Goal: Task Accomplishment & Management: Use online tool/utility

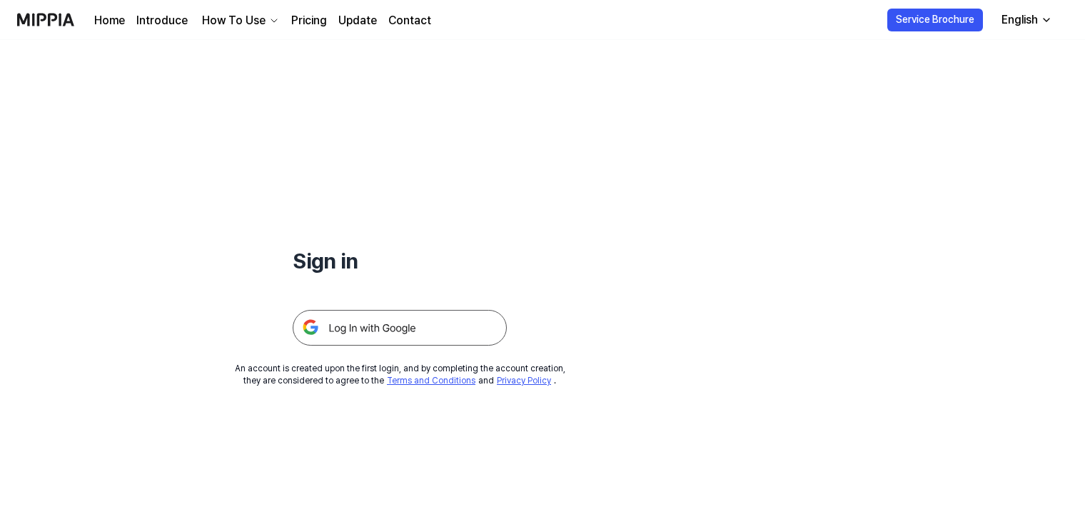
click at [468, 325] on img at bounding box center [400, 328] width 214 height 36
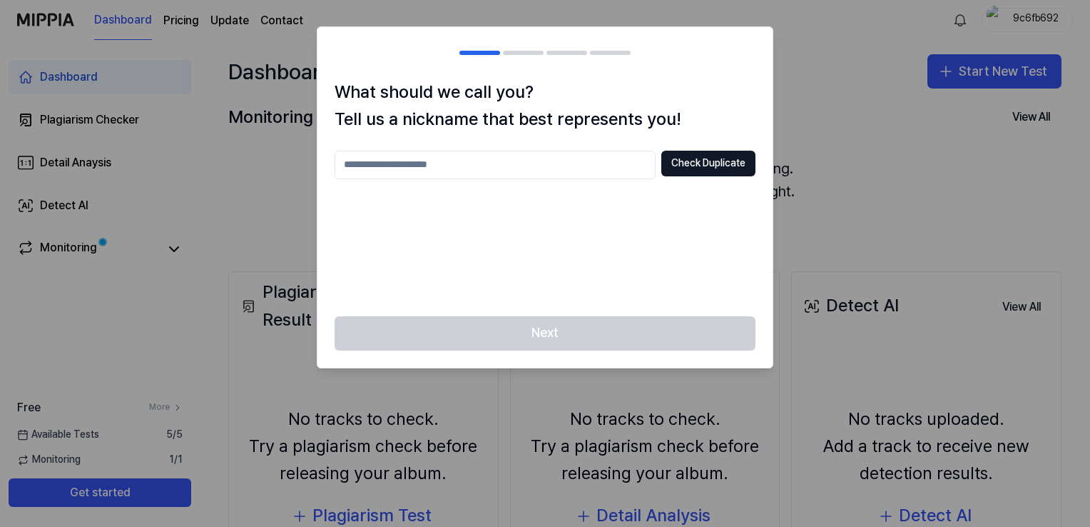
click at [564, 166] on input "text" at bounding box center [495, 165] width 321 height 29
type input "**********"
click at [701, 164] on button "Check Duplicate" at bounding box center [708, 164] width 94 height 26
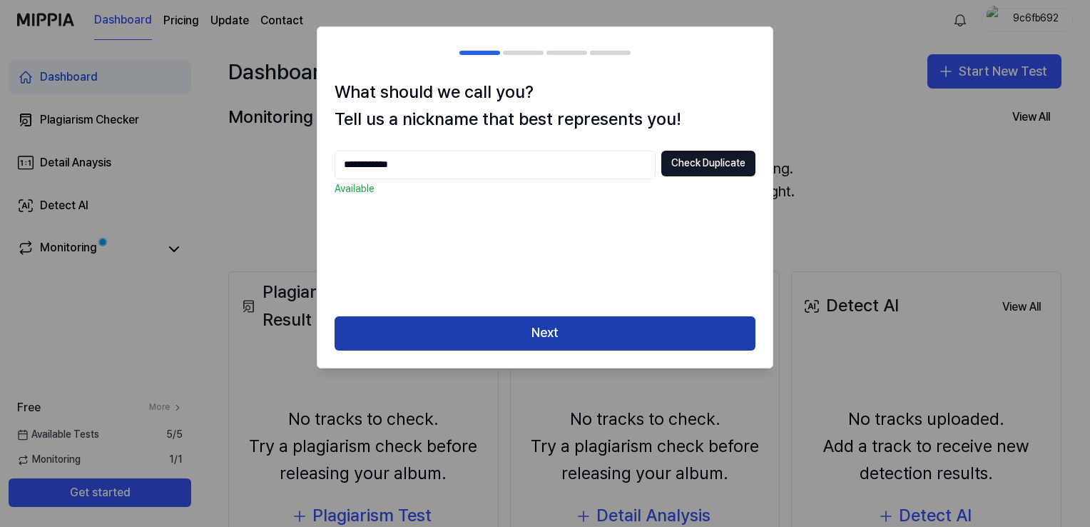
click at [572, 333] on button "Next" at bounding box center [545, 333] width 421 height 34
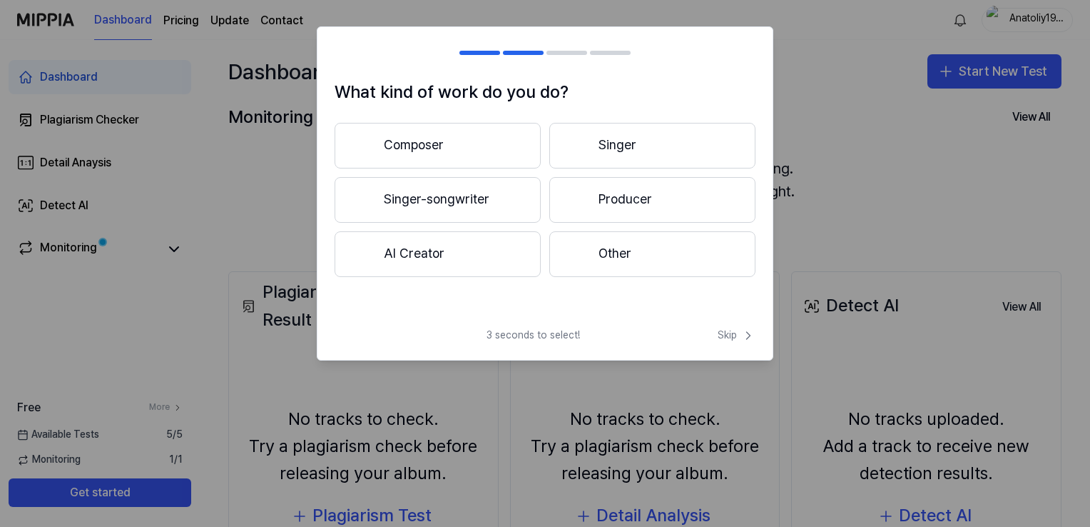
click at [490, 210] on button "Singer-songwriter" at bounding box center [438, 200] width 206 height 46
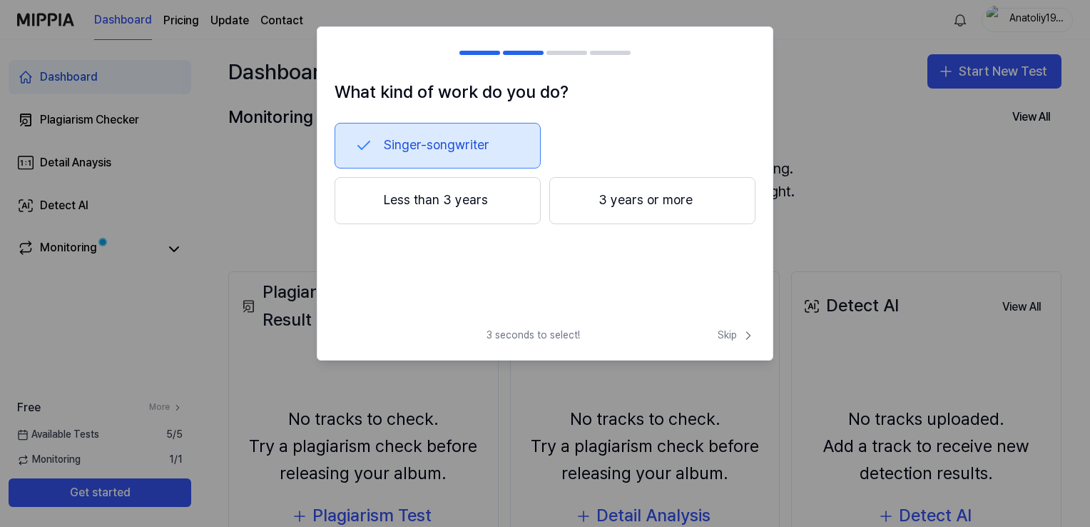
click at [490, 201] on button "Less than 3 years" at bounding box center [438, 200] width 206 height 47
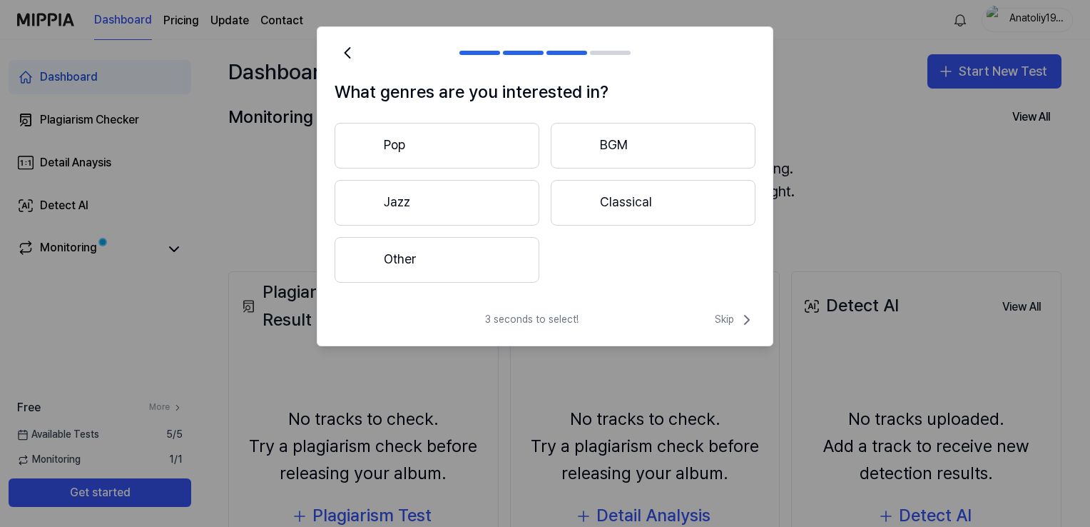
click at [494, 153] on button "Pop" at bounding box center [437, 146] width 205 height 46
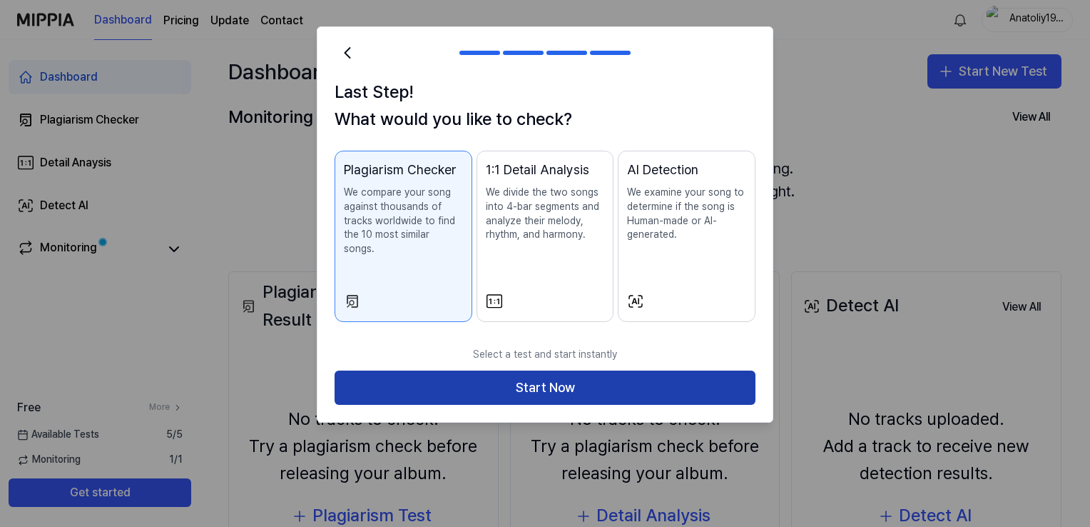
click at [586, 370] on button "Start Now" at bounding box center [545, 387] width 421 height 34
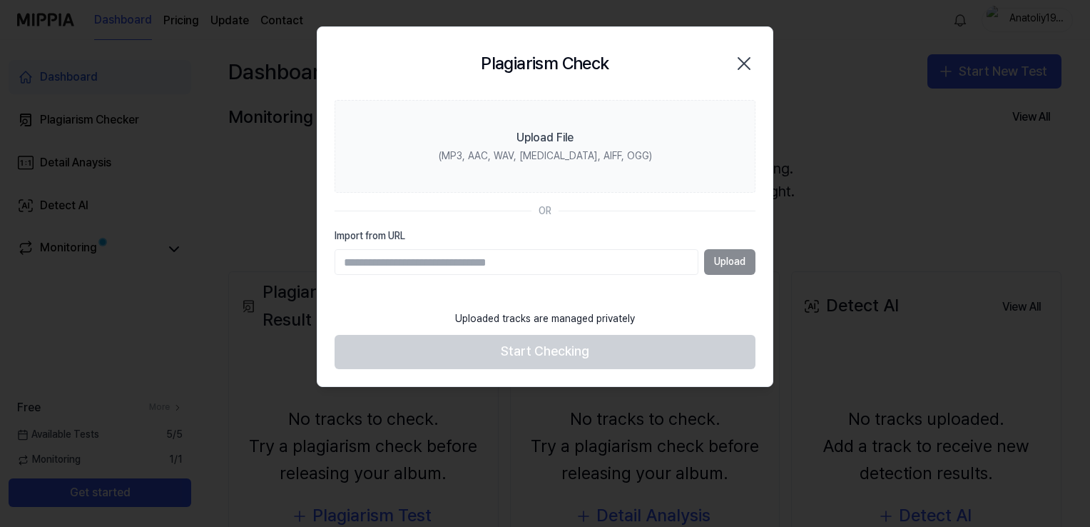
paste input "**********"
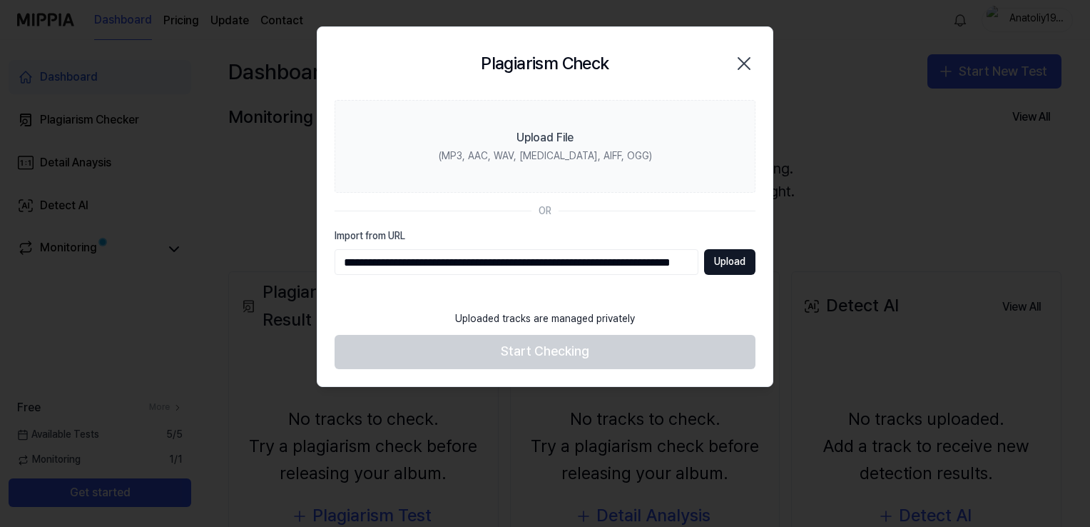
scroll to position [0, 95]
type input "**********"
click at [707, 263] on button "Upload" at bounding box center [729, 262] width 51 height 26
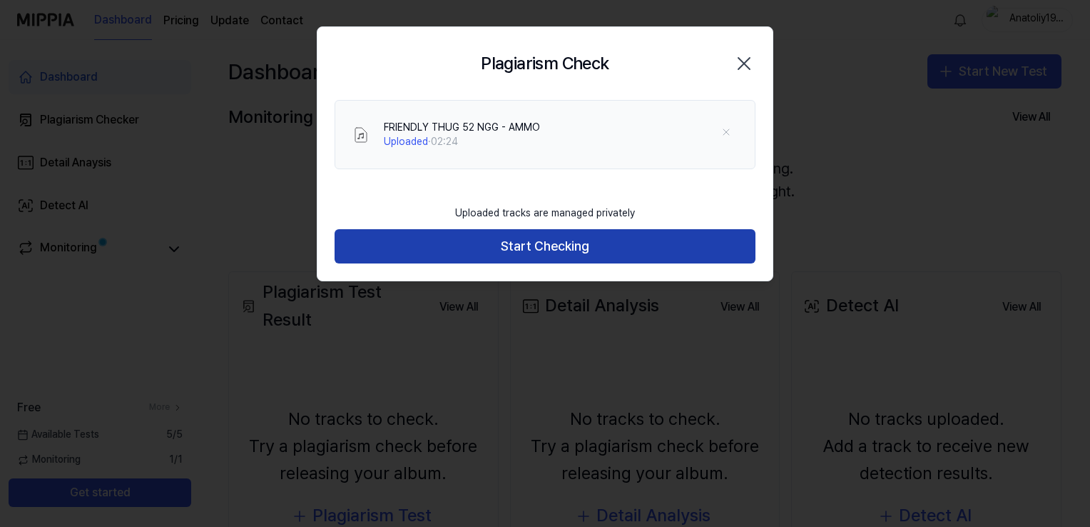
click at [467, 244] on button "Start Checking" at bounding box center [545, 246] width 421 height 34
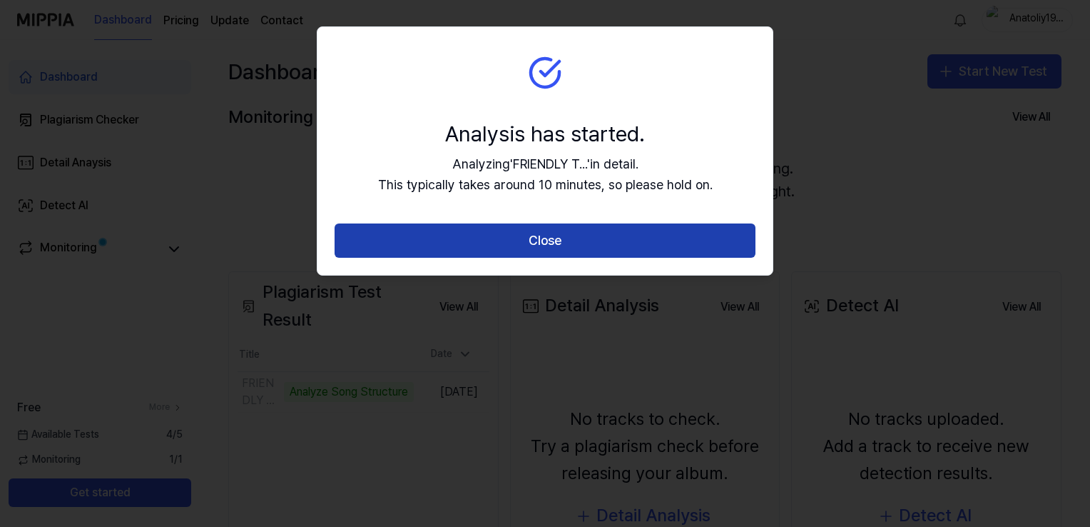
click at [511, 233] on button "Close" at bounding box center [545, 240] width 421 height 34
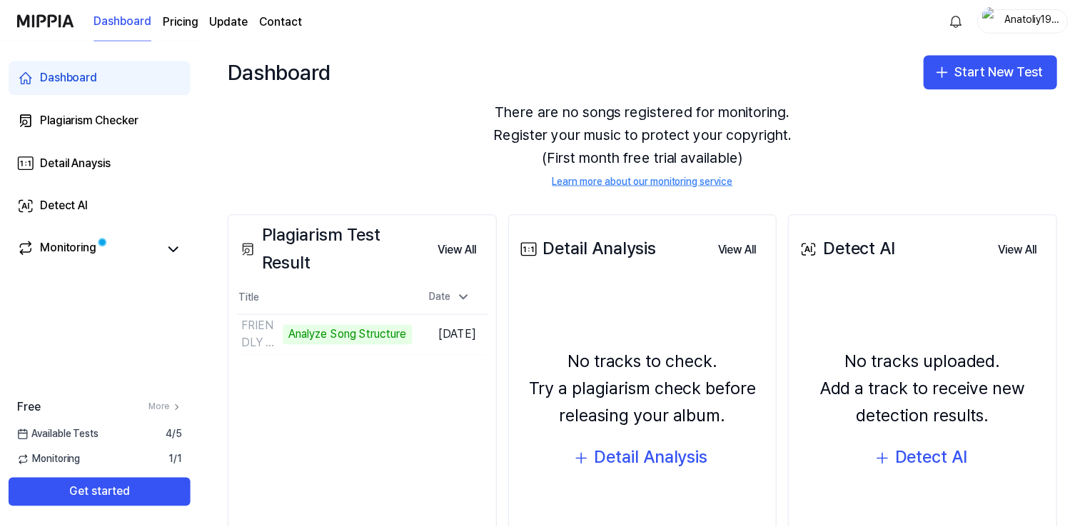
scroll to position [148, 0]
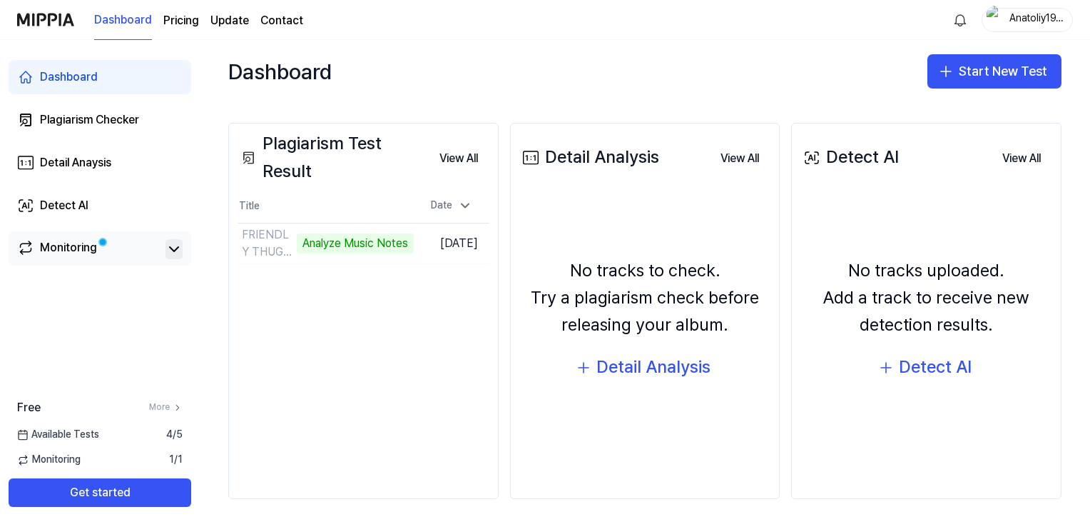
click at [168, 250] on icon at bounding box center [174, 248] width 17 height 17
click at [128, 250] on link "Monitoring" at bounding box center [88, 249] width 143 height 20
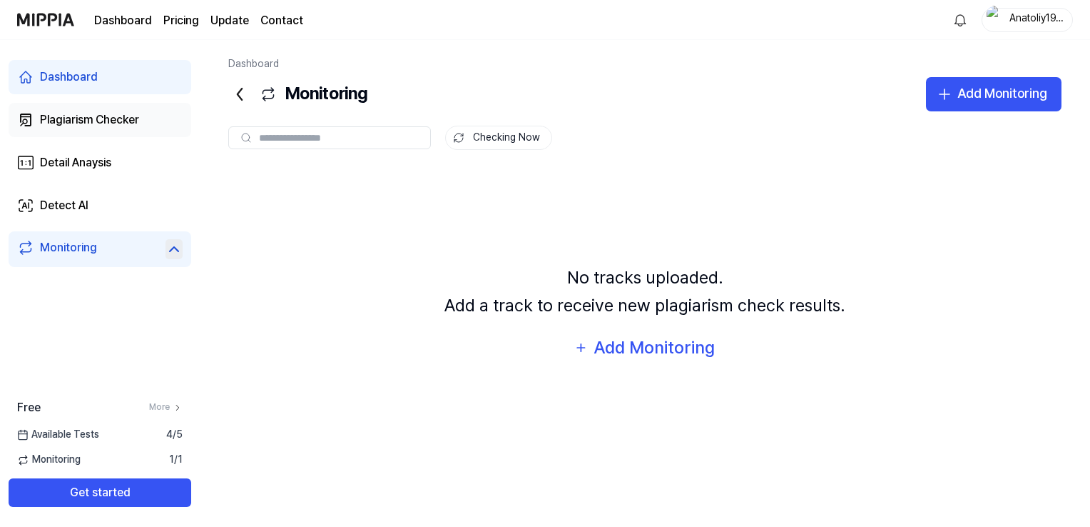
click at [106, 117] on div "Plagiarism Checker" at bounding box center [89, 119] width 99 height 17
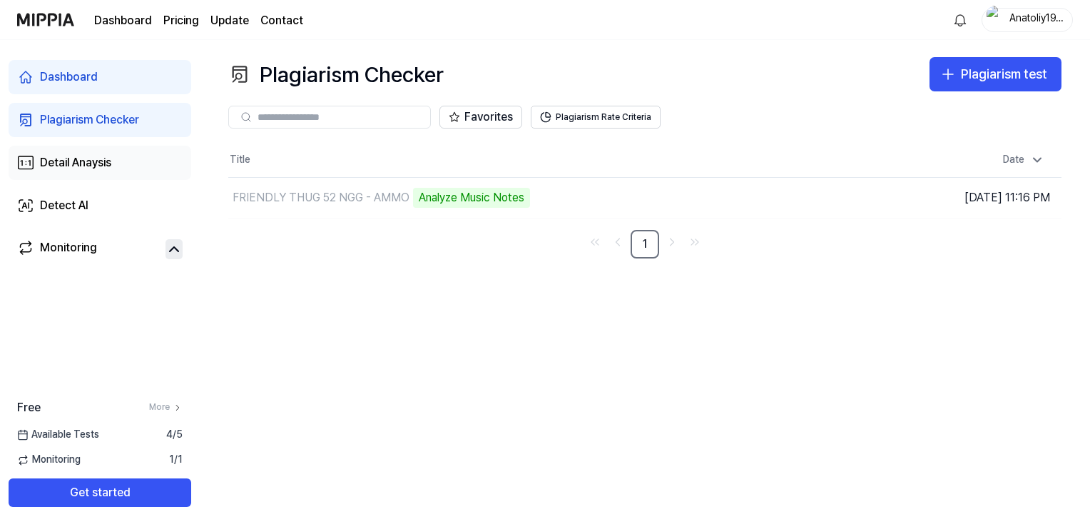
click at [69, 173] on link "Detail Anaysis" at bounding box center [100, 163] width 183 height 34
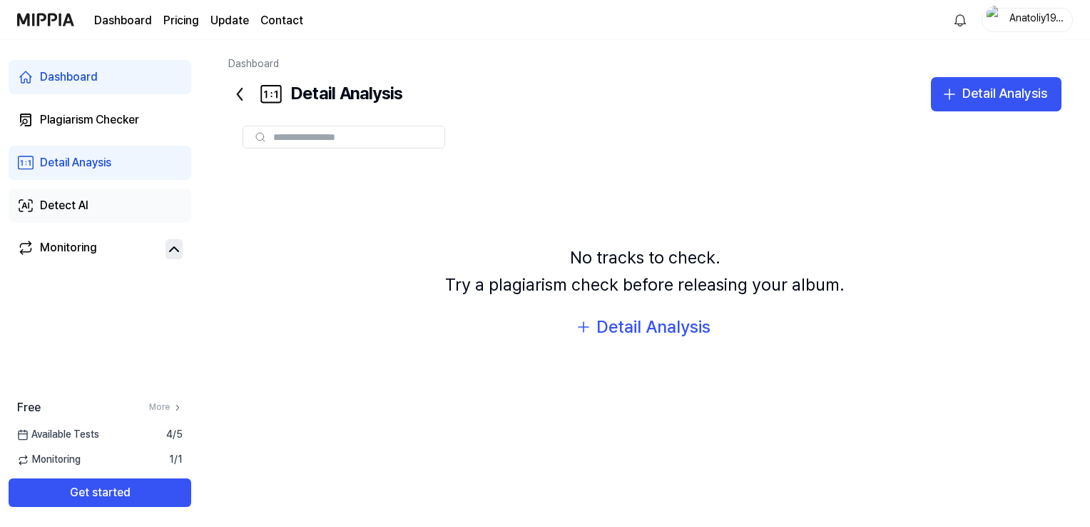
click at [71, 199] on div "Detect AI" at bounding box center [64, 205] width 49 height 17
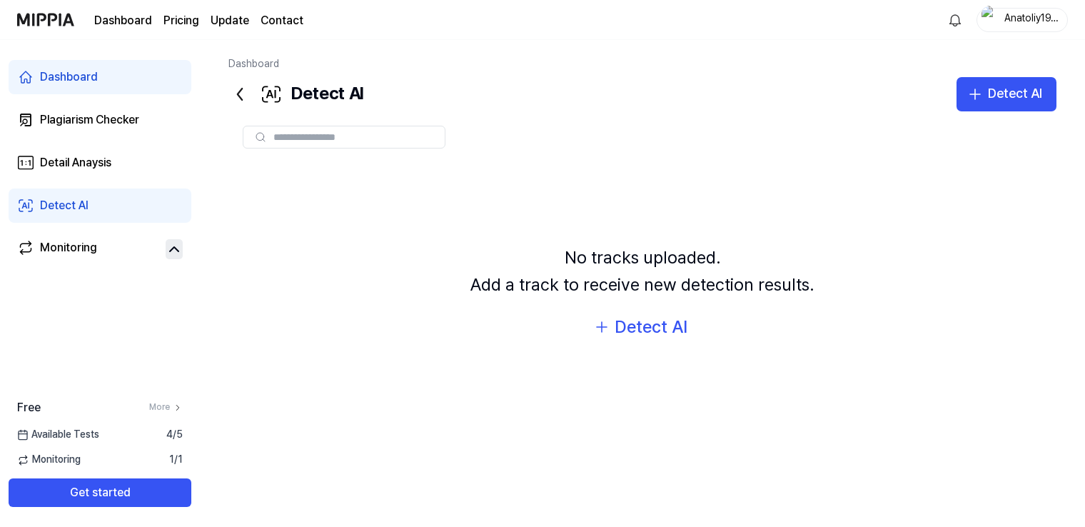
click at [83, 137] on div "Dashboard Plagiarism Checker Detail Anaysis Detect AI Monitoring" at bounding box center [100, 163] width 200 height 247
click at [85, 124] on div "Plagiarism Checker" at bounding box center [89, 119] width 99 height 17
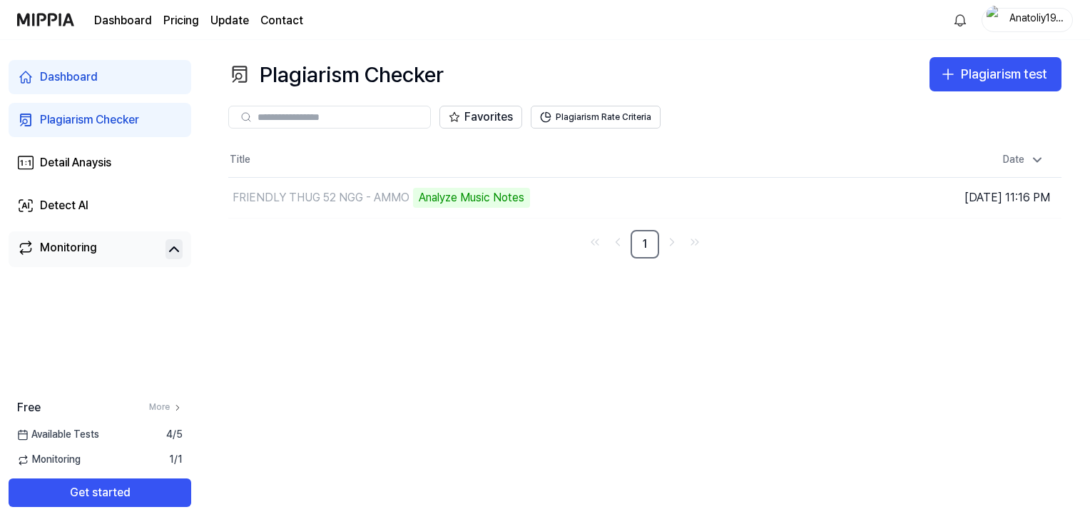
click at [128, 250] on link "Monitoring" at bounding box center [88, 249] width 143 height 20
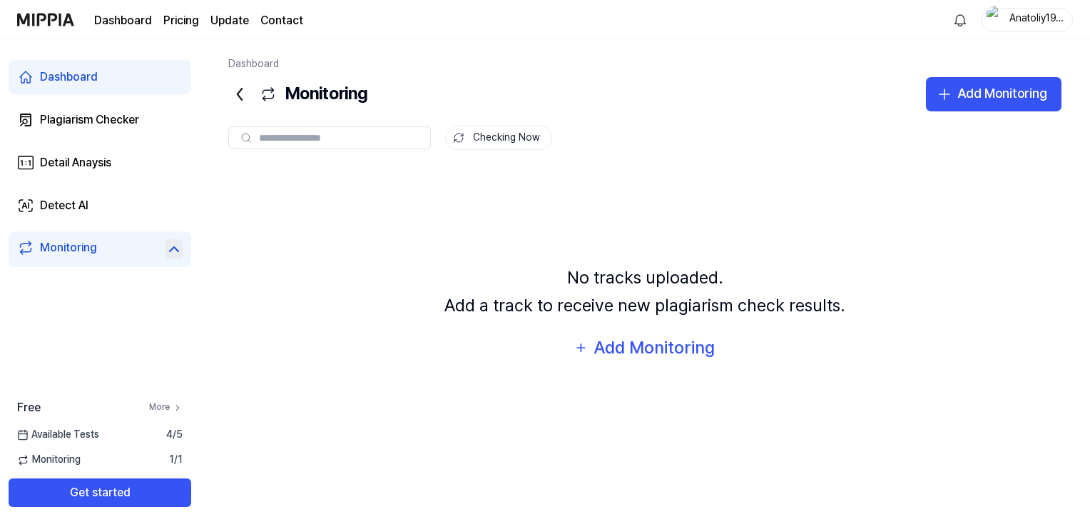
click at [171, 405] on link "More" at bounding box center [166, 407] width 34 height 12
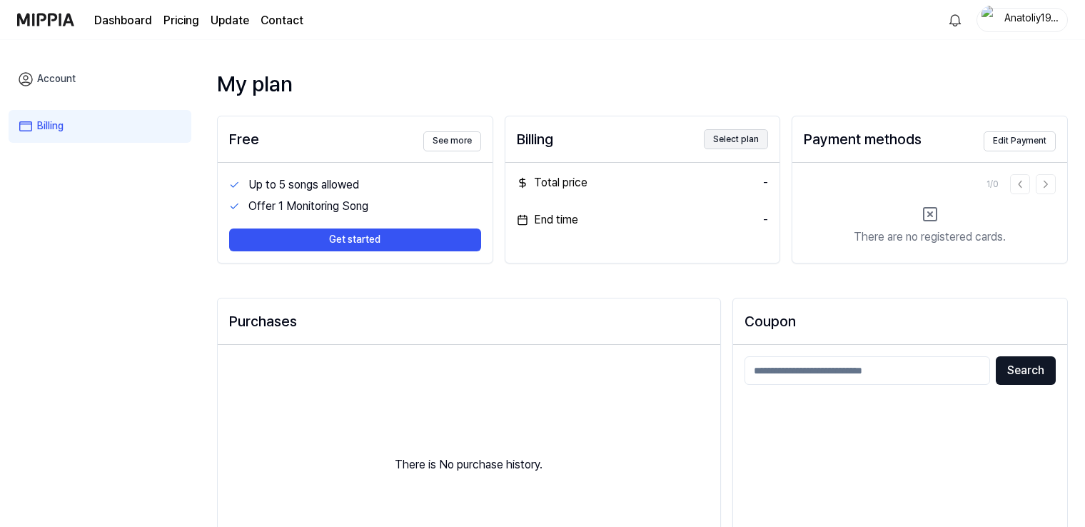
click at [743, 141] on button "Select plan" at bounding box center [736, 139] width 64 height 20
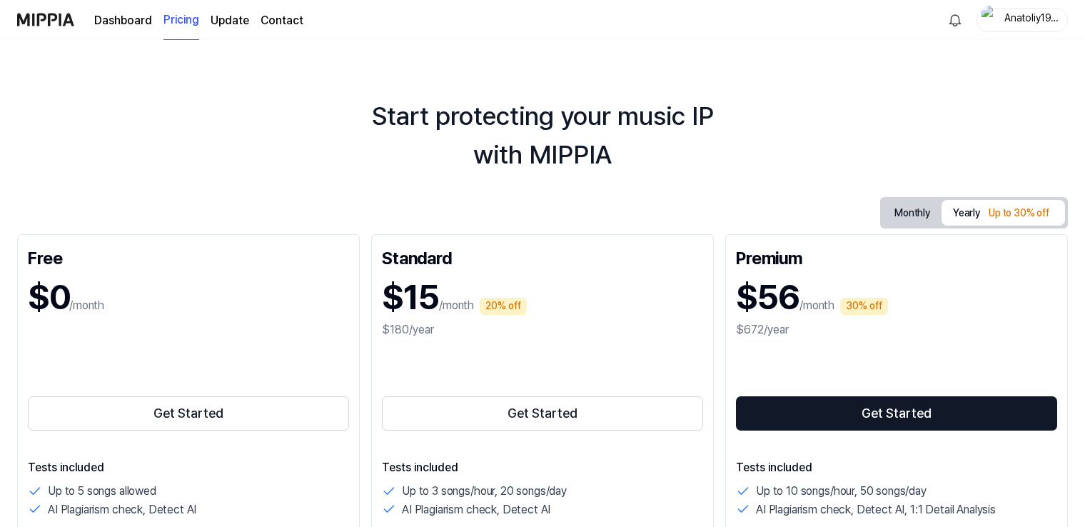
click at [134, 31] on div "Dashboard Pricing Update Contact" at bounding box center [198, 19] width 209 height 39
click at [133, 28] on link "Dashboard" at bounding box center [123, 20] width 58 height 17
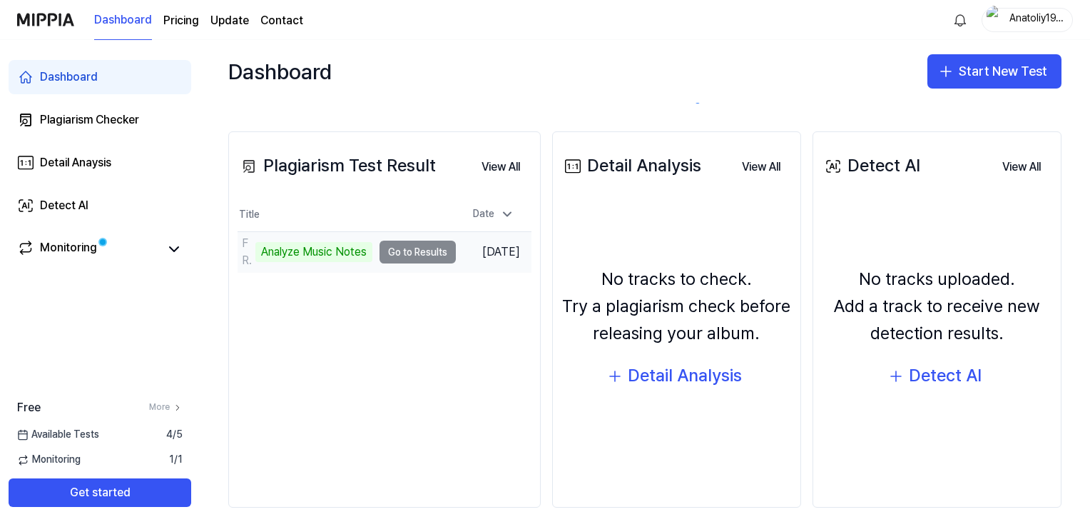
scroll to position [143, 0]
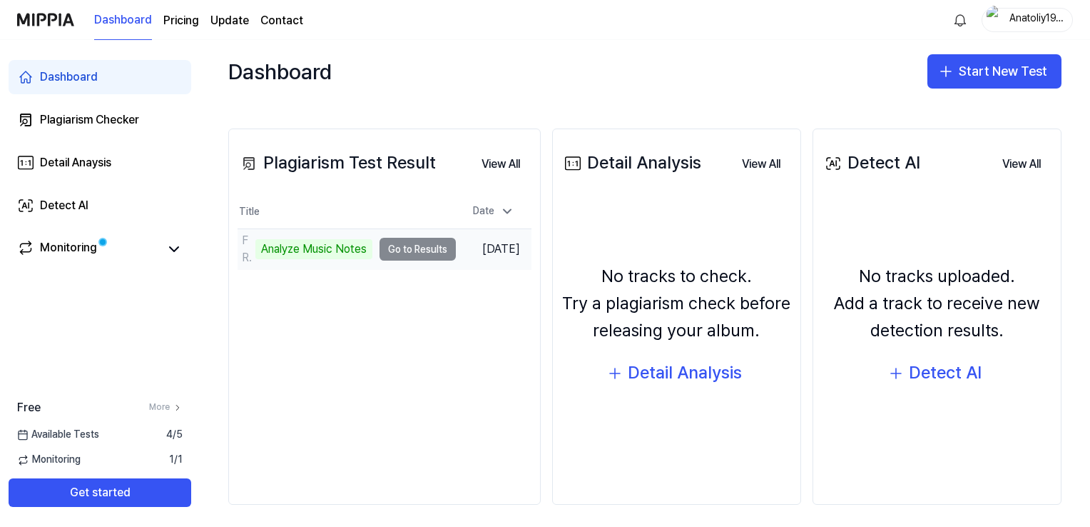
click at [425, 250] on td "FRIENDLY THUG 52 NGG - AMMO Analyze Music Notes Go to Results" at bounding box center [347, 249] width 218 height 40
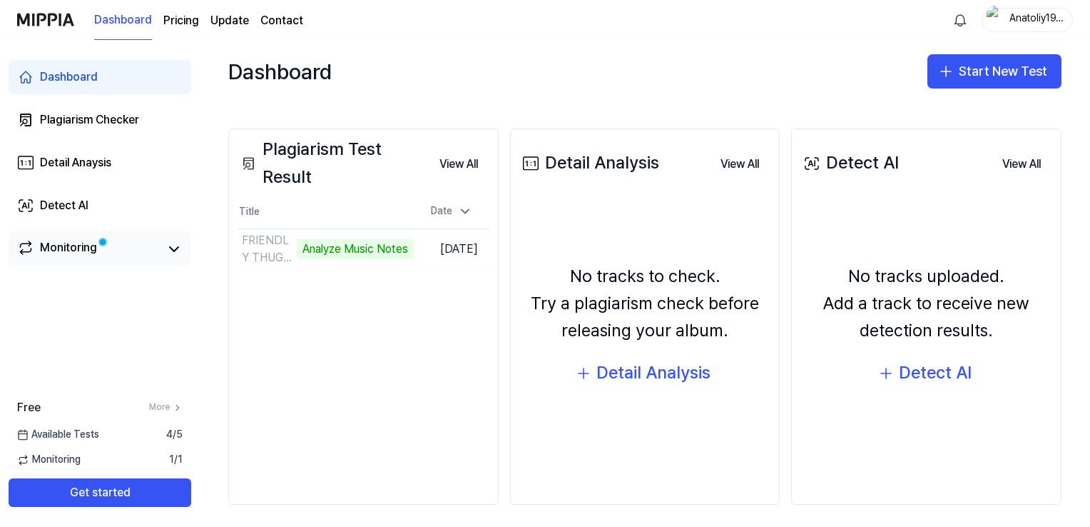
click at [97, 246] on link "Monitoring" at bounding box center [88, 249] width 143 height 20
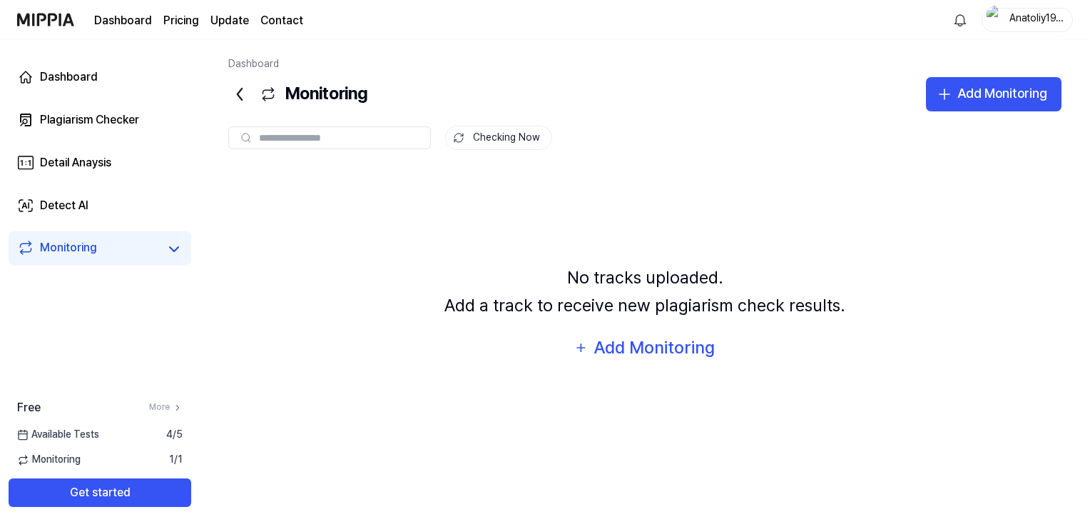
click at [97, 246] on link "Monitoring" at bounding box center [88, 249] width 143 height 20
click at [100, 87] on link "Dashboard" at bounding box center [100, 77] width 183 height 34
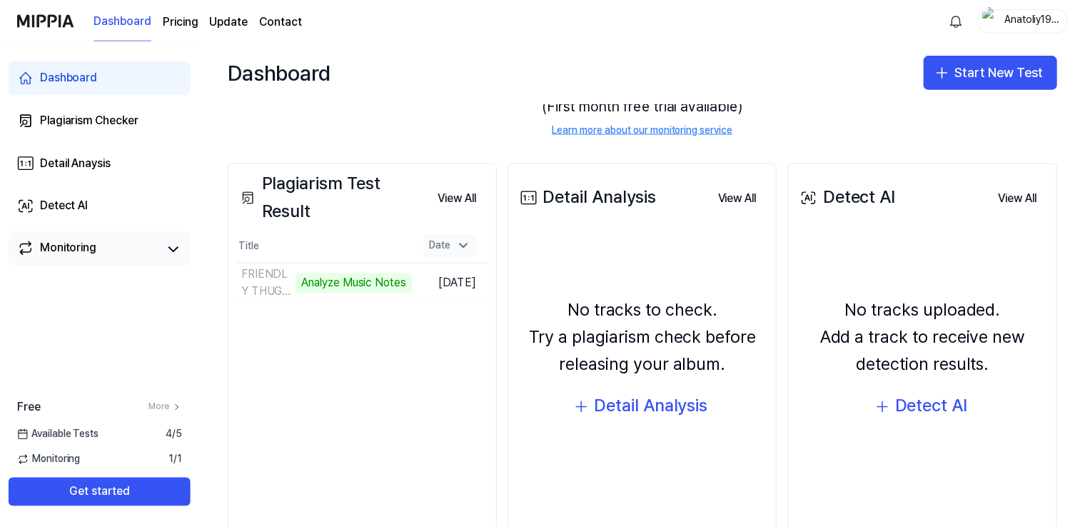
scroll to position [143, 0]
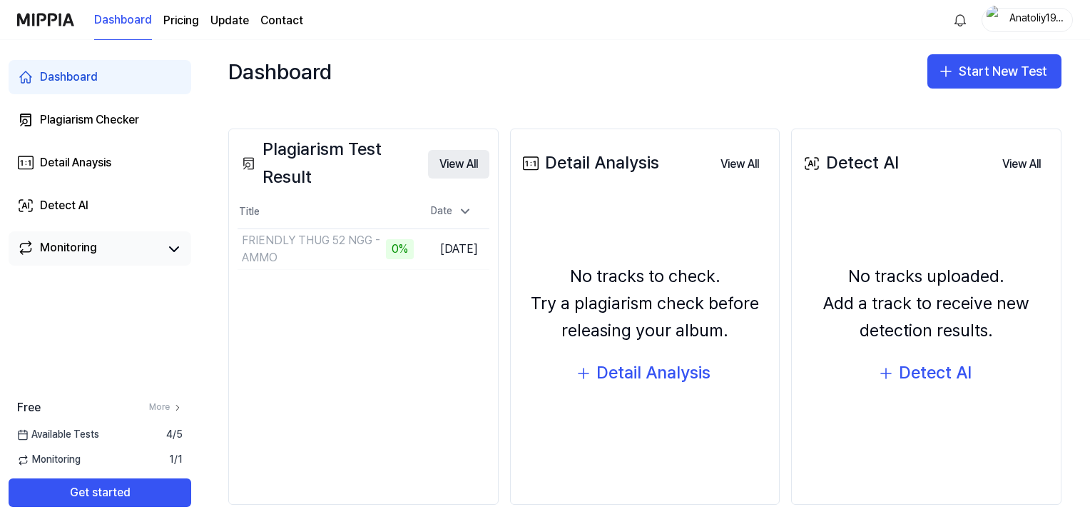
click at [462, 164] on button "View All" at bounding box center [458, 164] width 61 height 29
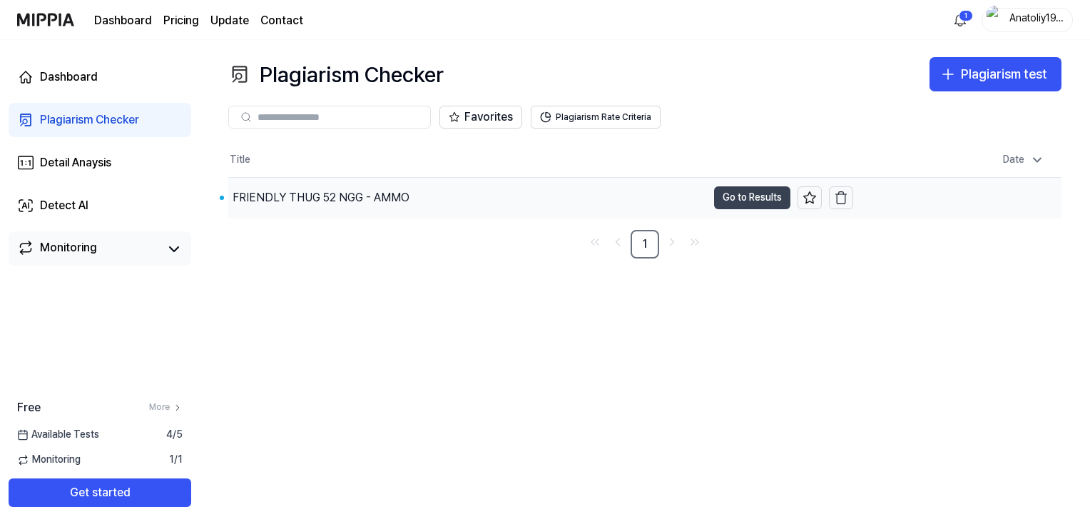
click at [731, 199] on button "Go to Results" at bounding box center [752, 197] width 76 height 23
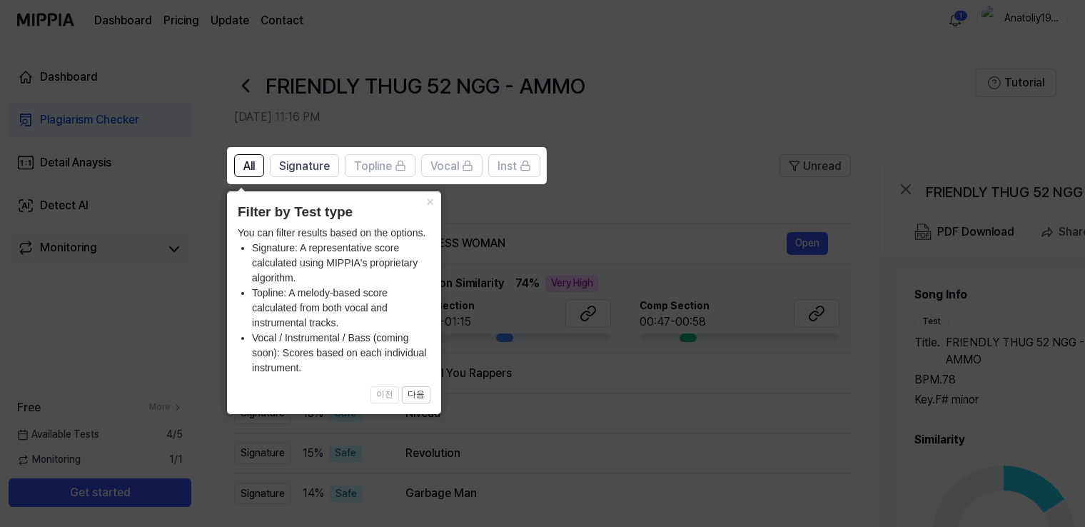
click at [625, 212] on icon at bounding box center [545, 263] width 1090 height 527
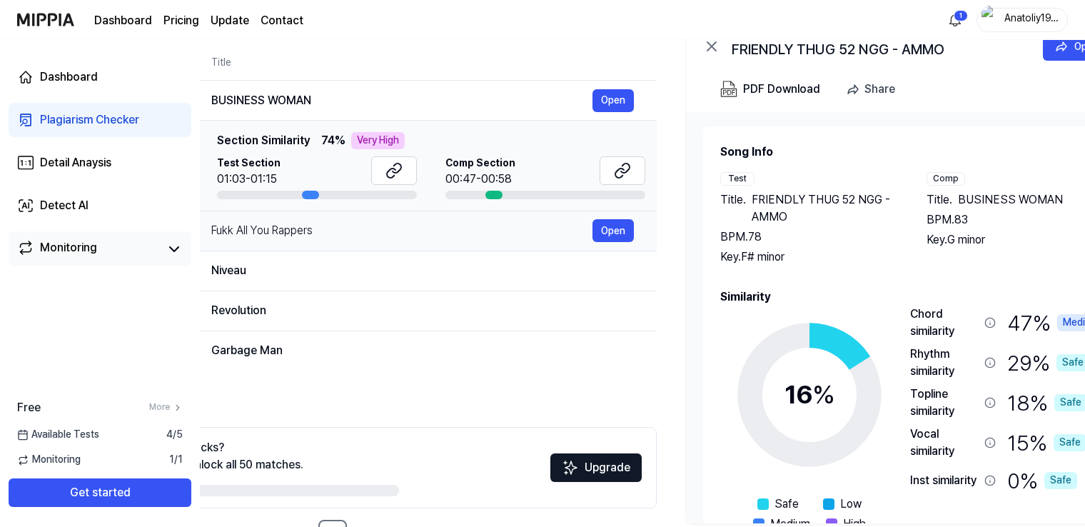
scroll to position [0, 265]
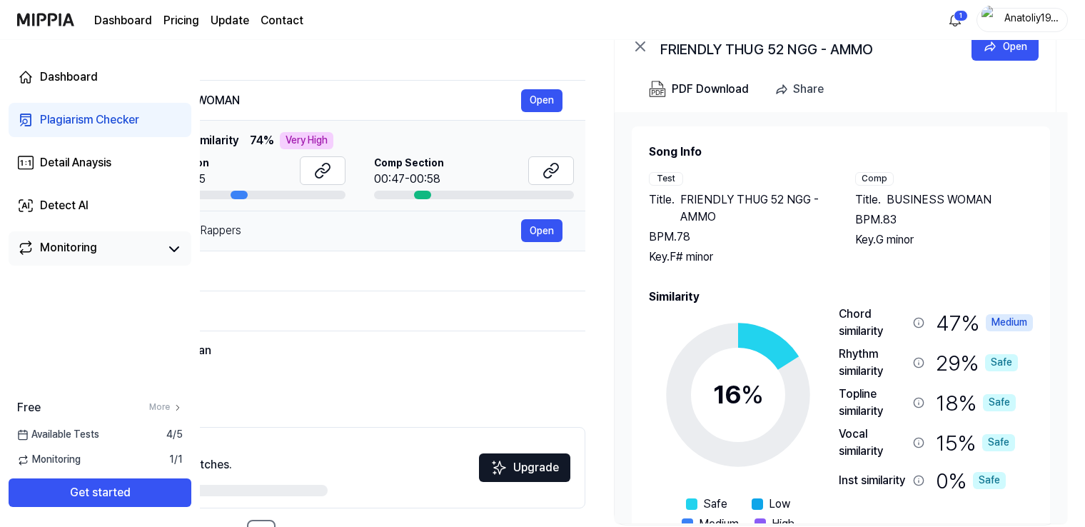
drag, startPoint x: 510, startPoint y: 227, endPoint x: 224, endPoint y: 229, distance: 286.2
click at [224, 229] on div "Fukk All You Rappers" at bounding box center [330, 230] width 381 height 17
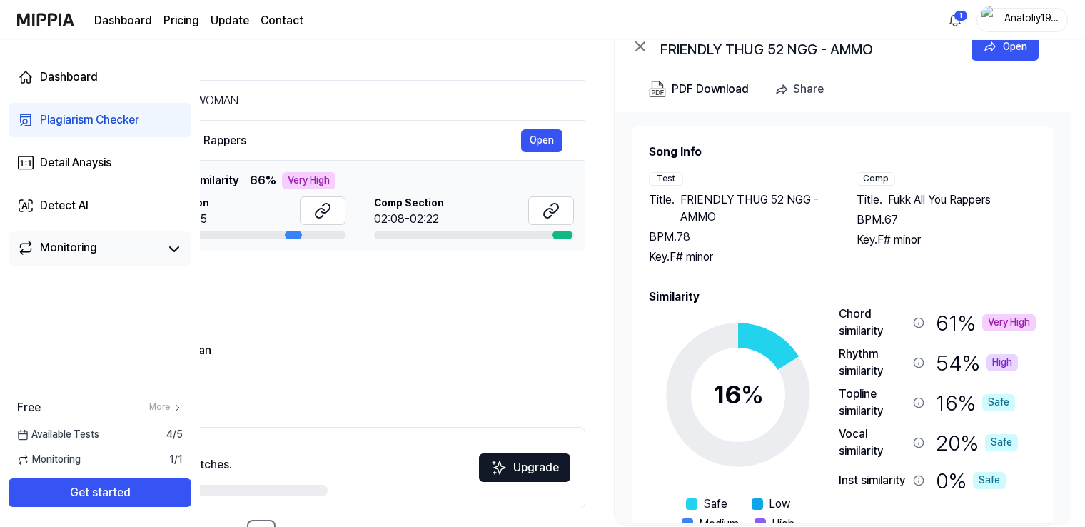
click at [911, 198] on span "Fukk All You Rappers" at bounding box center [939, 199] width 103 height 17
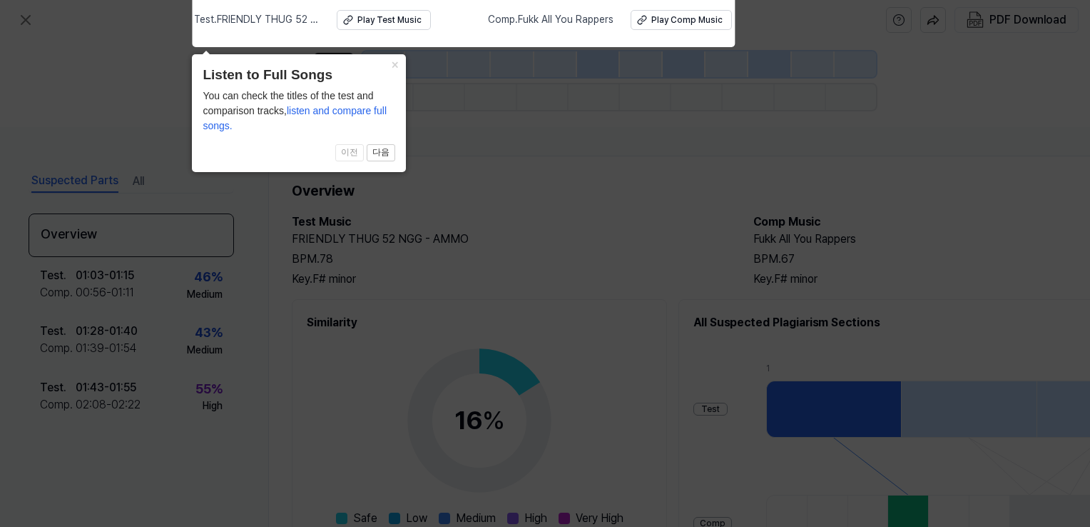
click at [497, 120] on icon at bounding box center [545, 260] width 1090 height 534
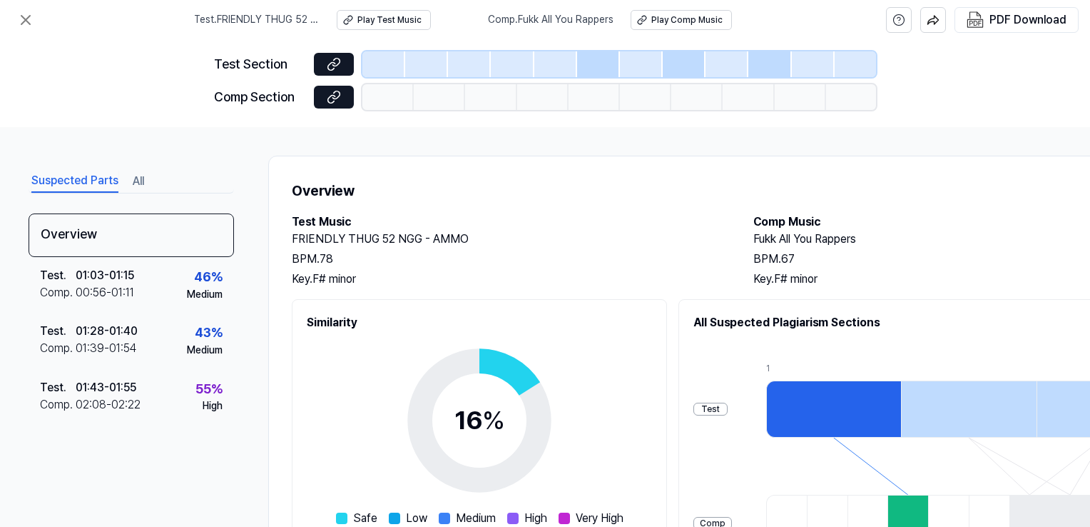
click at [799, 237] on h2 "Fukk All You Rappers" at bounding box center [970, 238] width 433 height 17
copy h2 "Fukk All You Rappers"
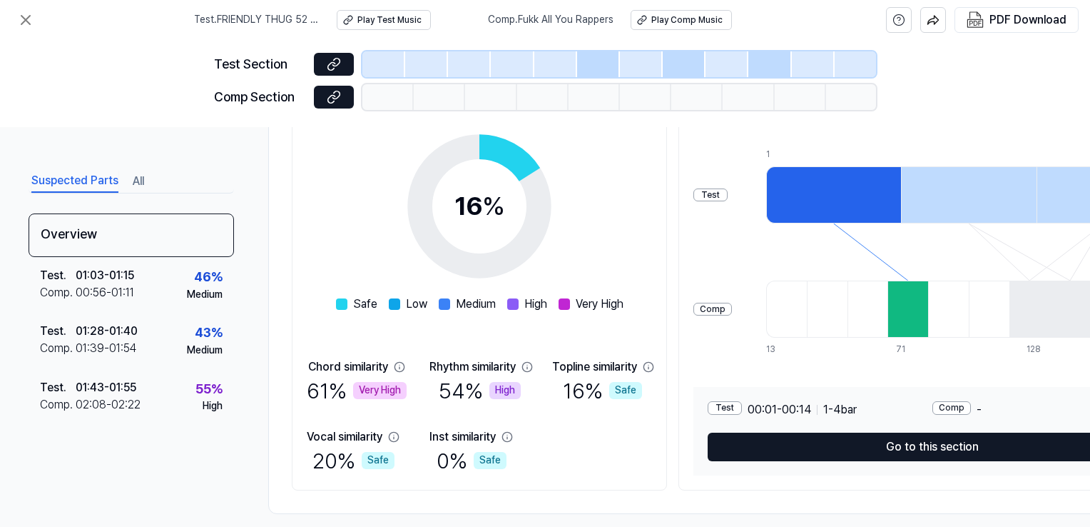
scroll to position [234, 0]
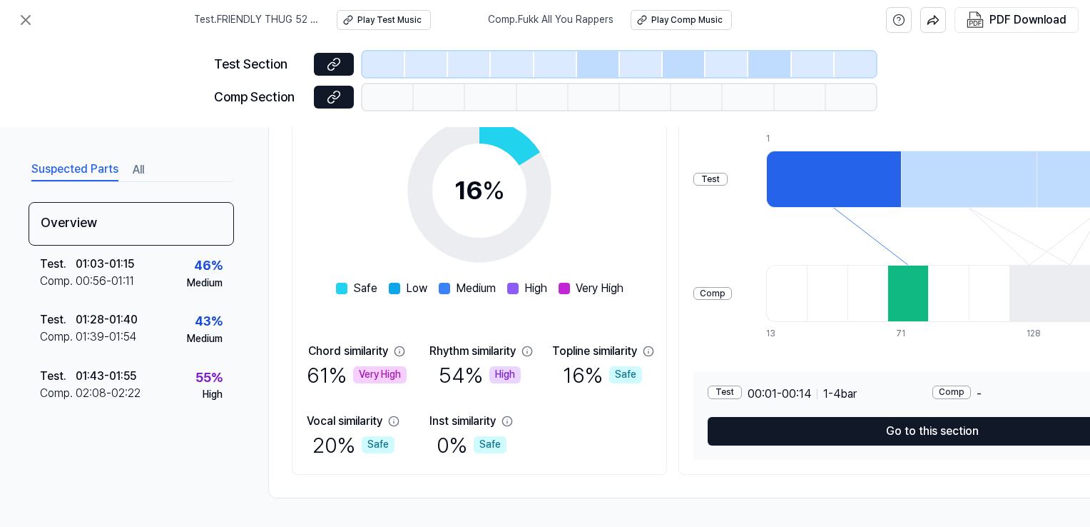
click at [135, 170] on button "All" at bounding box center [138, 169] width 11 height 23
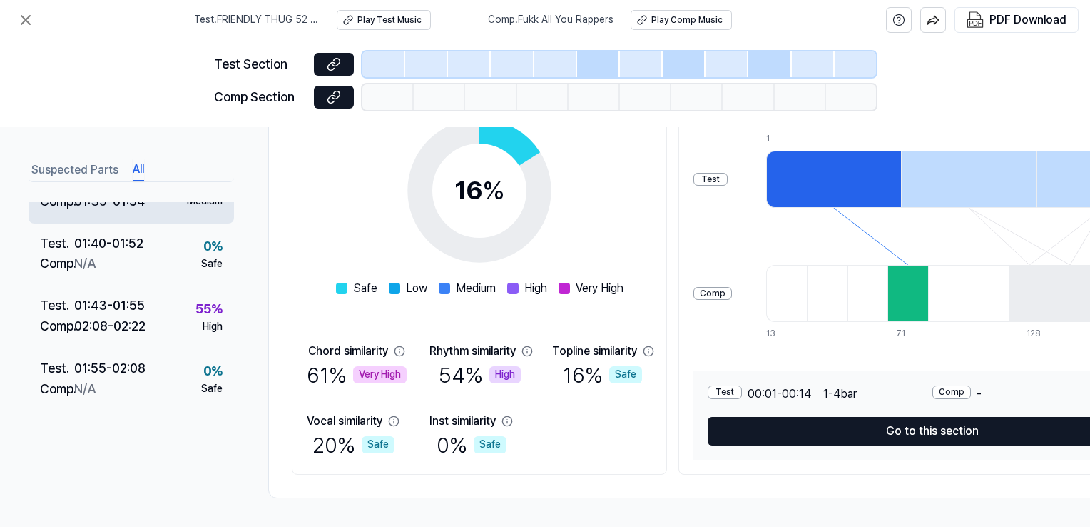
scroll to position [428, 0]
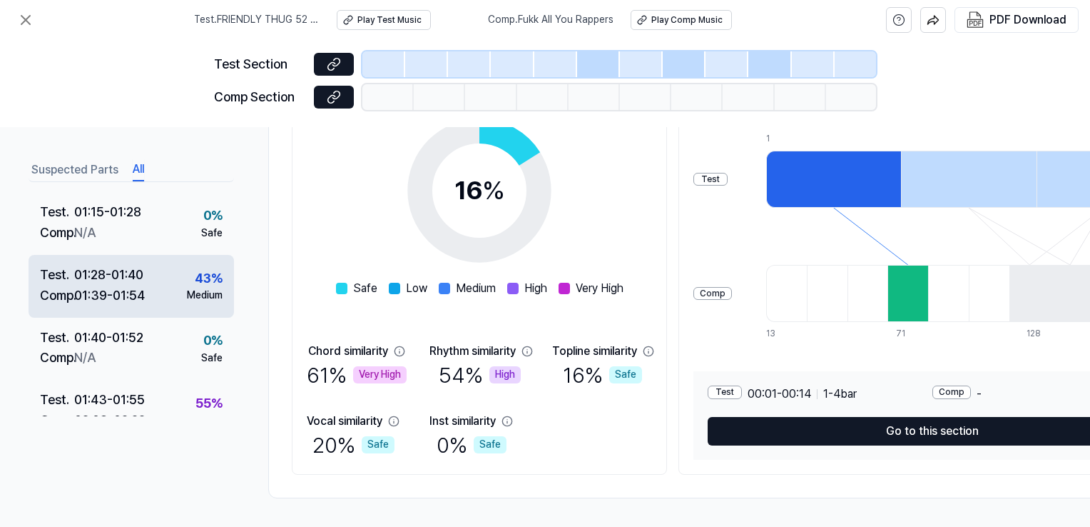
click at [143, 271] on div "01:28 - 01:40" at bounding box center [108, 275] width 69 height 21
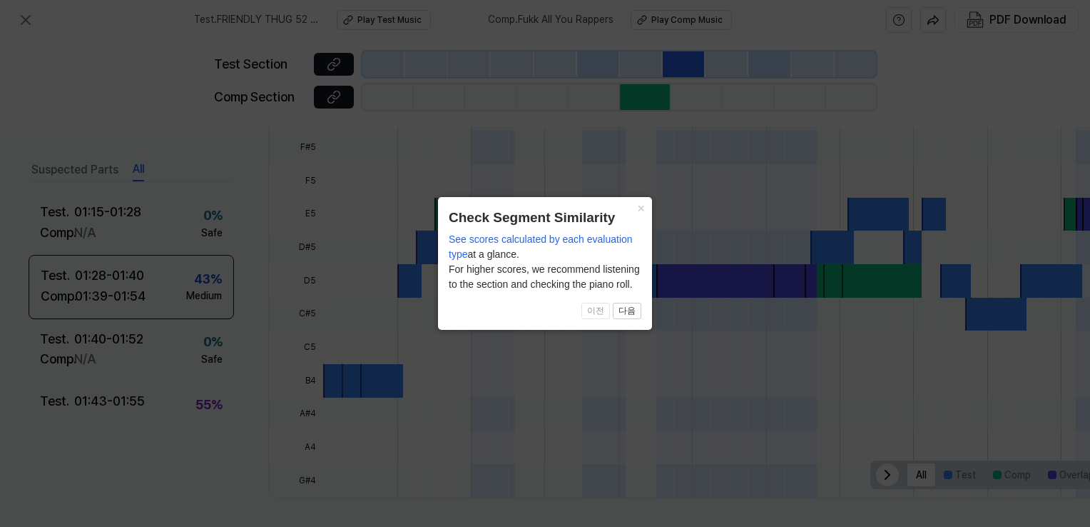
click at [507, 348] on icon at bounding box center [545, 263] width 1090 height 527
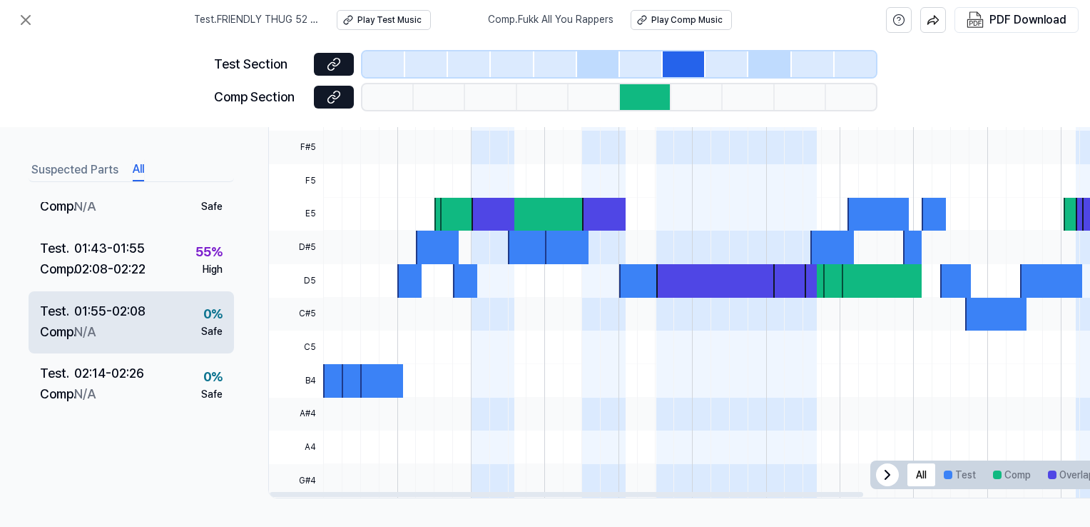
scroll to position [584, 0]
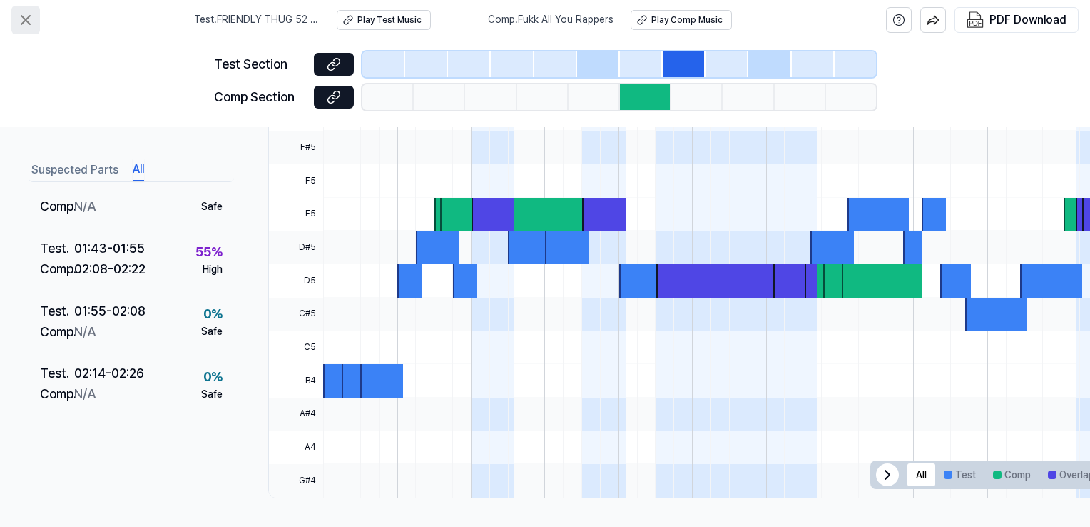
click at [29, 24] on icon at bounding box center [25, 20] width 9 height 9
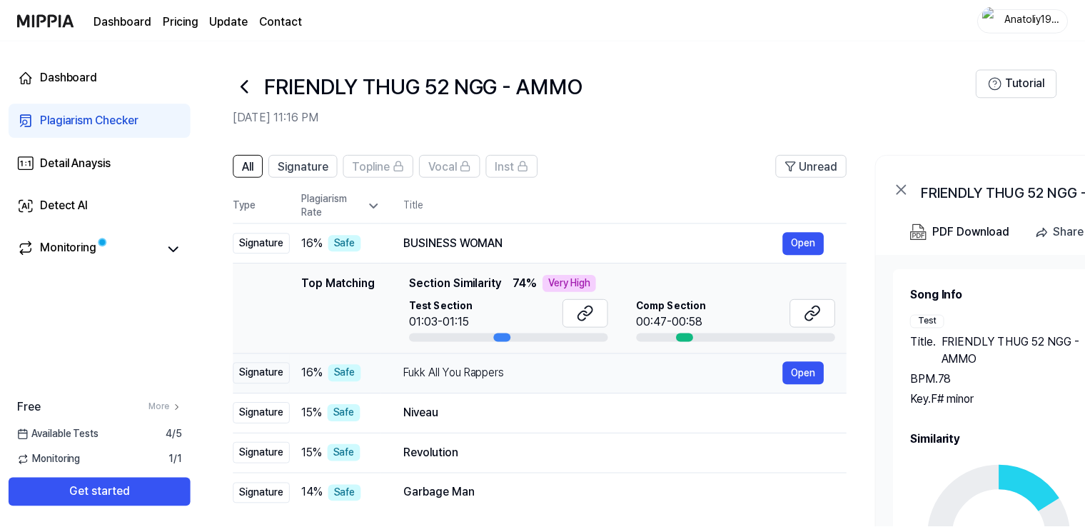
scroll to position [143, 0]
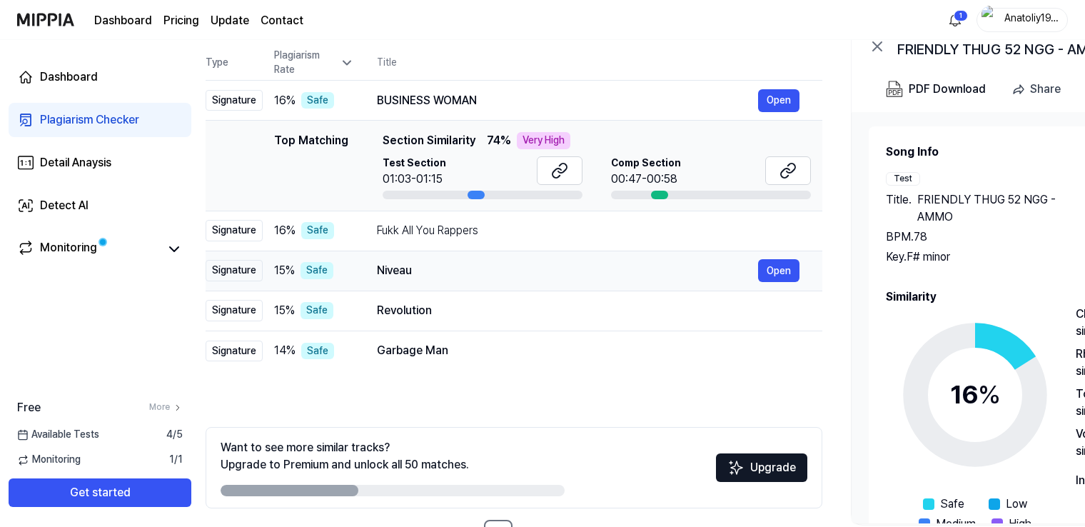
drag, startPoint x: 442, startPoint y: 273, endPoint x: 415, endPoint y: 273, distance: 27.8
click at [415, 273] on div "Niveau" at bounding box center [567, 270] width 381 height 17
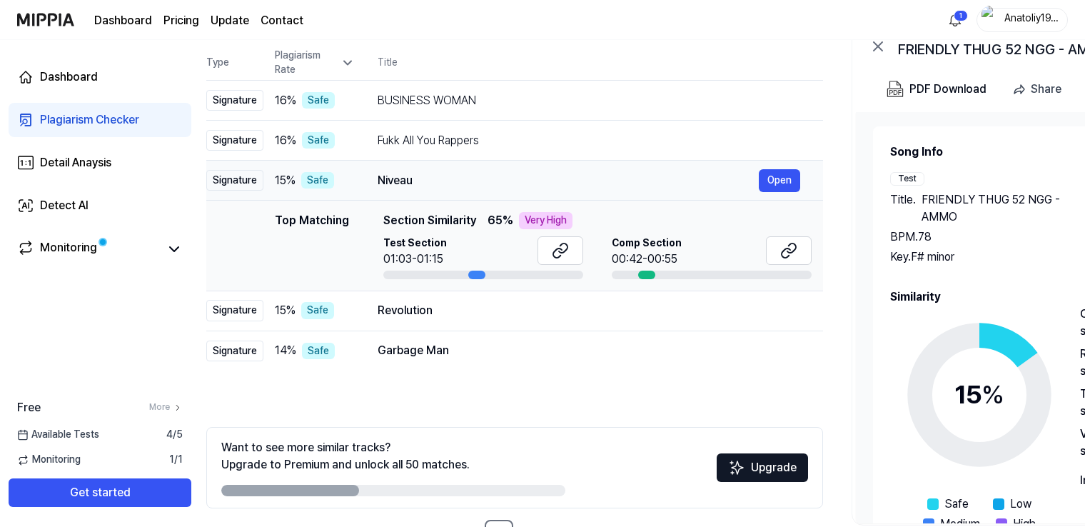
click at [388, 174] on div "Niveau" at bounding box center [567, 180] width 381 height 17
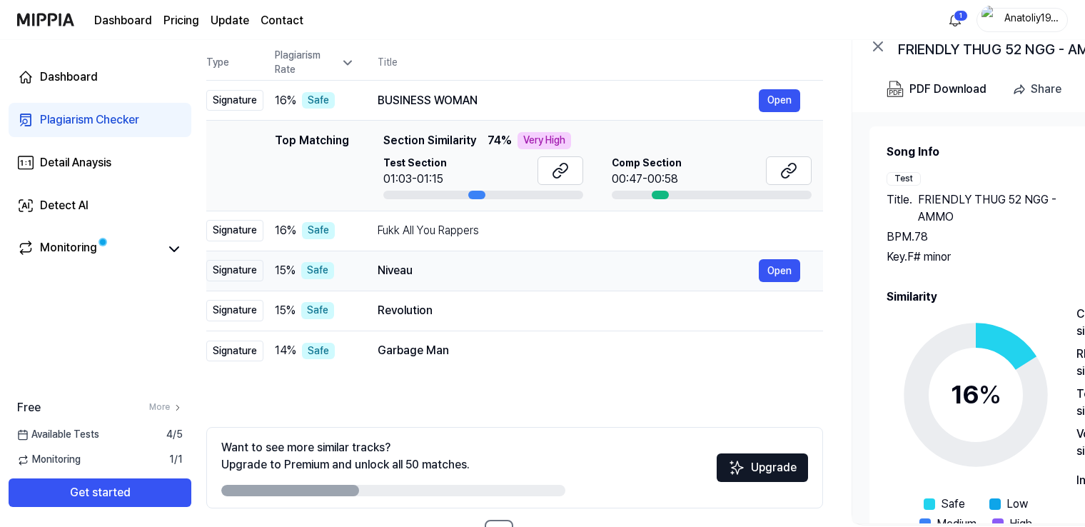
click at [388, 174] on div "01:03-01:15" at bounding box center [415, 179] width 64 height 17
click at [395, 260] on div "Niveau Open" at bounding box center [588, 270] width 422 height 23
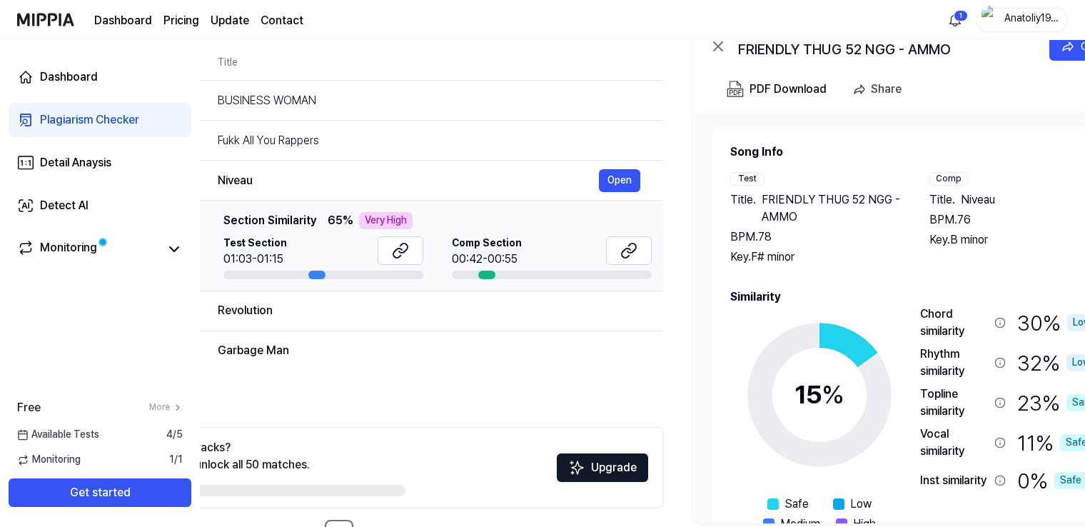
scroll to position [0, 265]
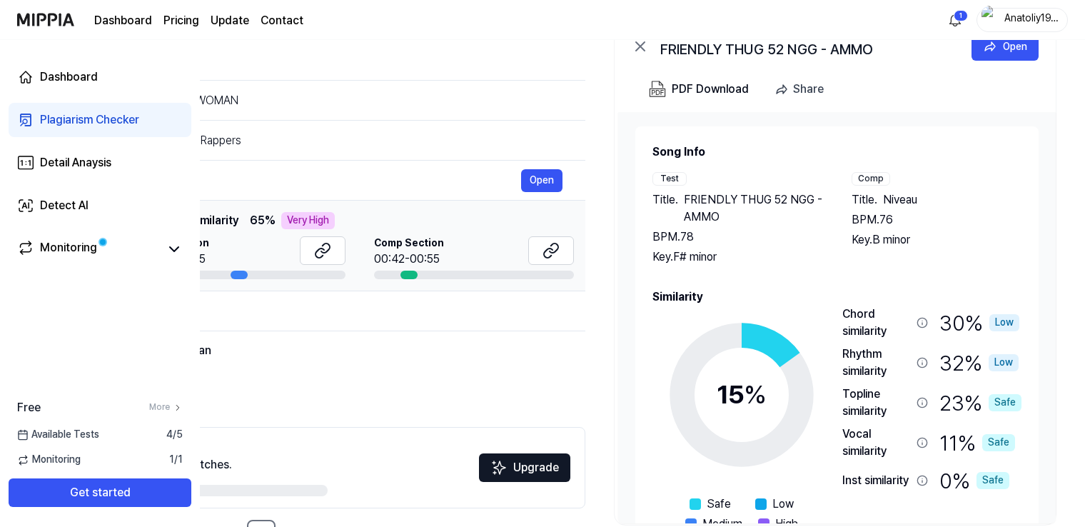
drag, startPoint x: 1027, startPoint y: 233, endPoint x: 745, endPoint y: 237, distance: 281.9
click at [745, 237] on div "BPM. 78" at bounding box center [737, 236] width 171 height 17
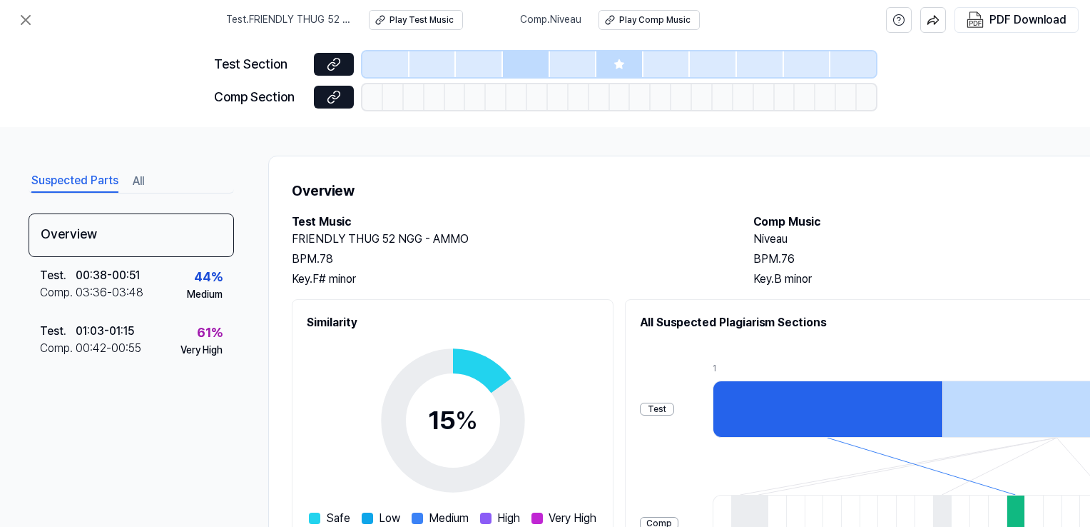
click at [770, 240] on h2 "Niveau" at bounding box center [970, 238] width 433 height 17
copy h2 "Niveau"
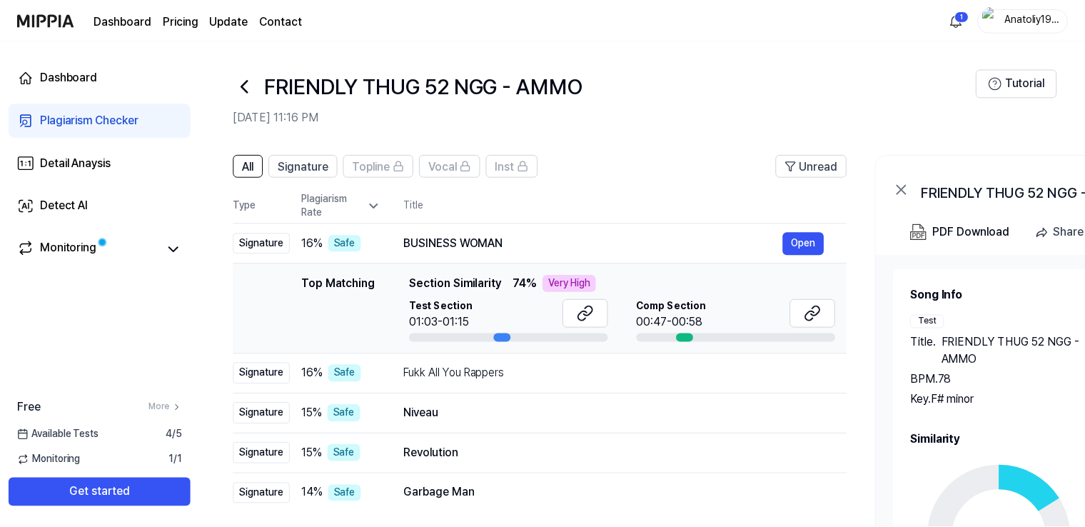
scroll to position [143, 0]
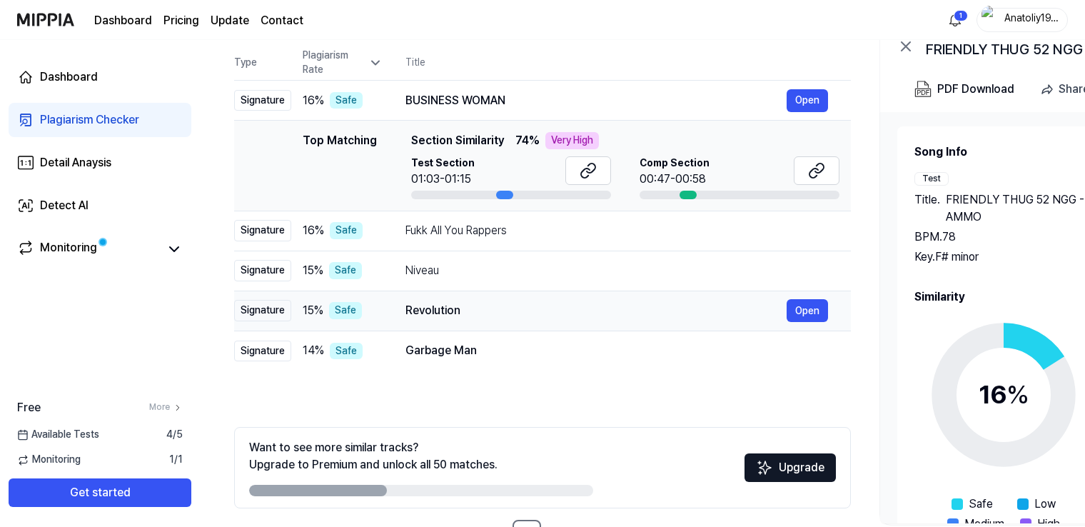
click at [444, 317] on div "Revolution" at bounding box center [595, 310] width 381 height 17
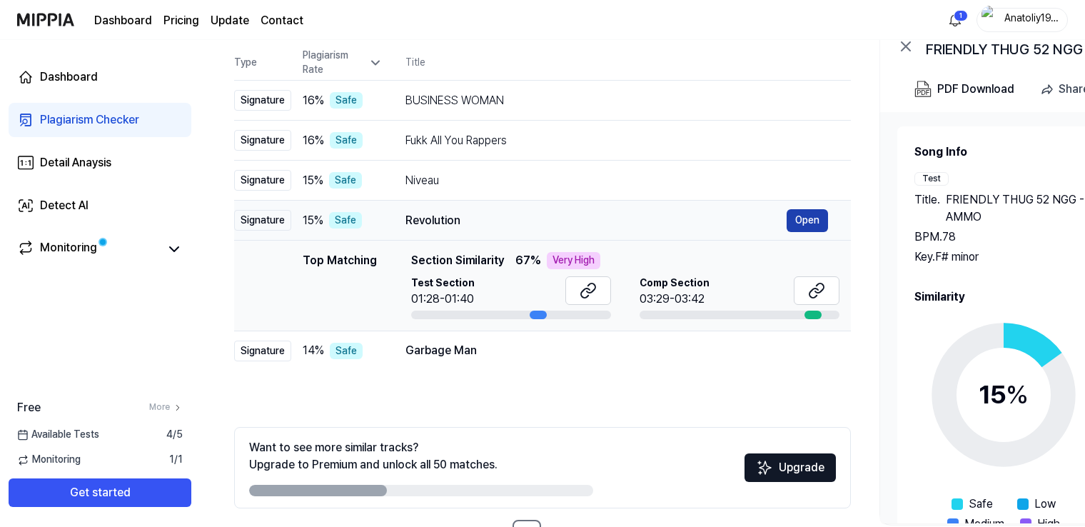
click at [816, 213] on button "Open" at bounding box center [806, 220] width 41 height 23
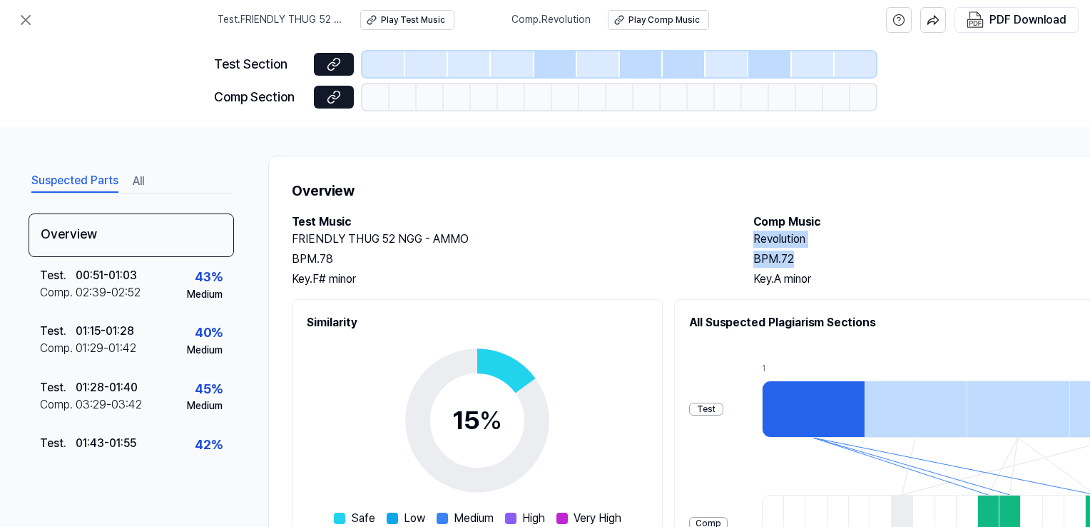
drag, startPoint x: 751, startPoint y: 239, endPoint x: 803, endPoint y: 255, distance: 54.6
click at [803, 255] on div "Test Music FRIENDLY THUG 52 NGG - AMMO BPM. 78 Key. F# minor Comp Music Revolut…" at bounding box center [739, 250] width 895 height 74
copy div "Revolution BPM. 72"
click at [724, 410] on div "Test" at bounding box center [706, 409] width 34 height 14
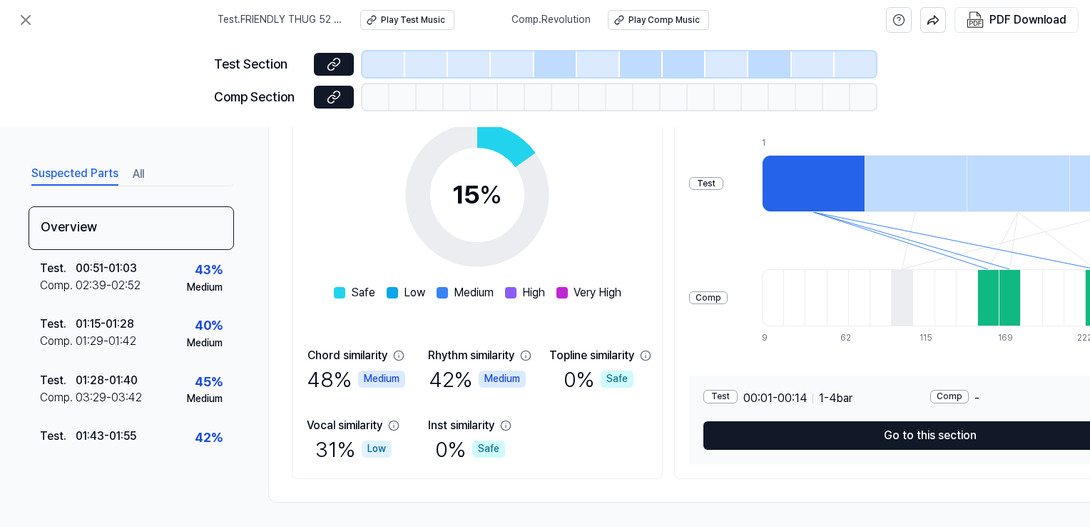
scroll to position [234, 0]
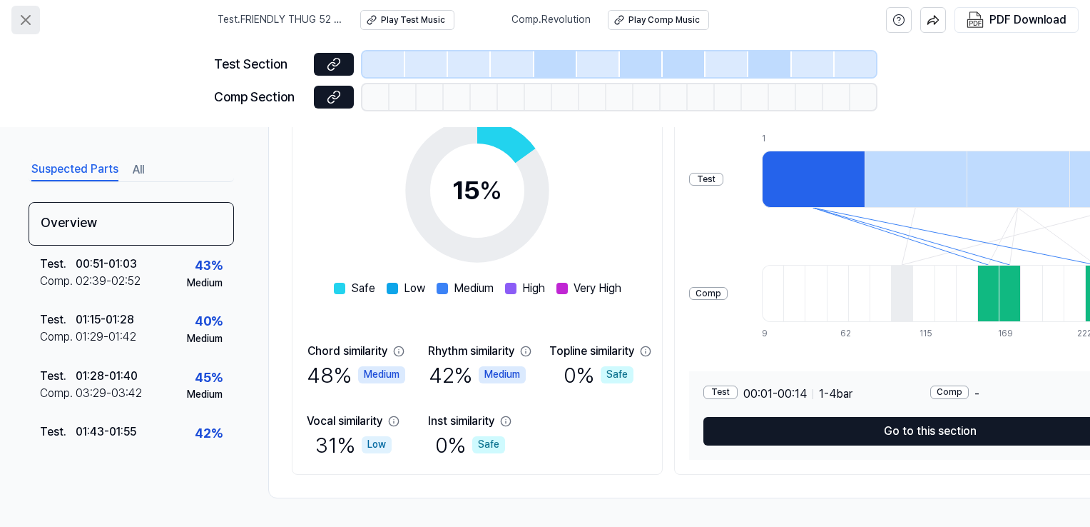
click at [24, 13] on icon at bounding box center [25, 19] width 17 height 17
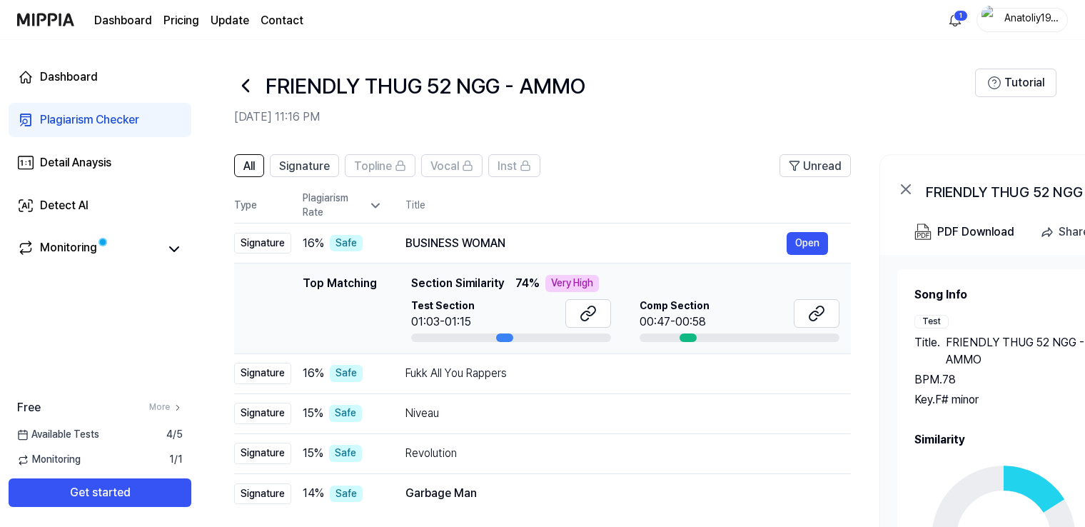
click at [245, 94] on icon at bounding box center [245, 85] width 23 height 23
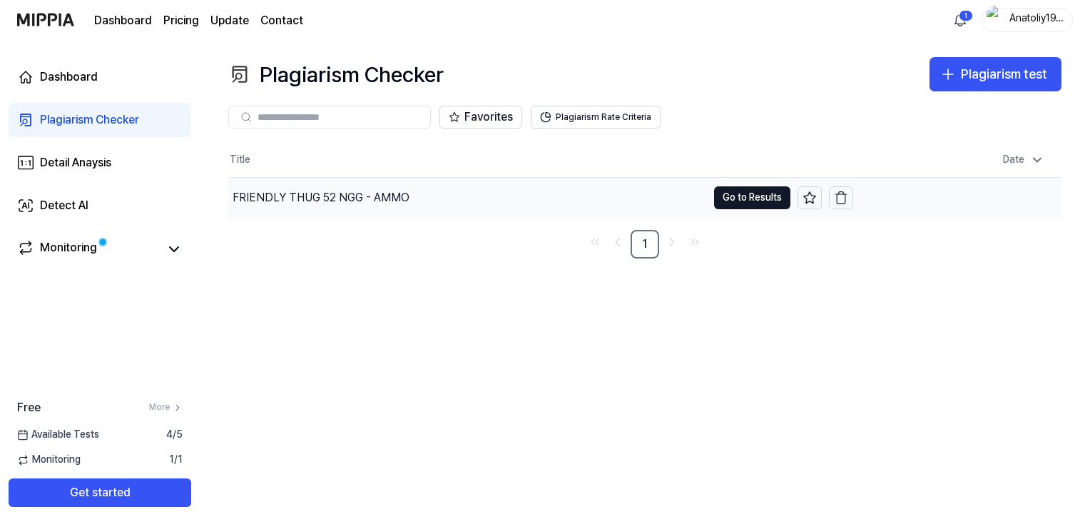
click at [253, 198] on div "FRIENDLY THUG 52 NGG - AMMO" at bounding box center [321, 197] width 177 height 17
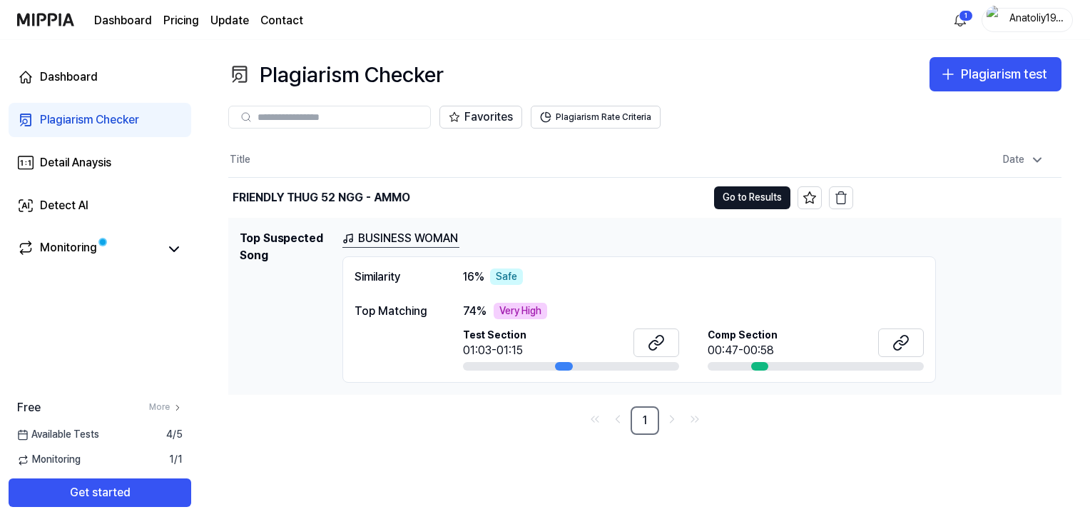
click at [369, 235] on link "BUSINESS WOMAN" at bounding box center [401, 239] width 117 height 18
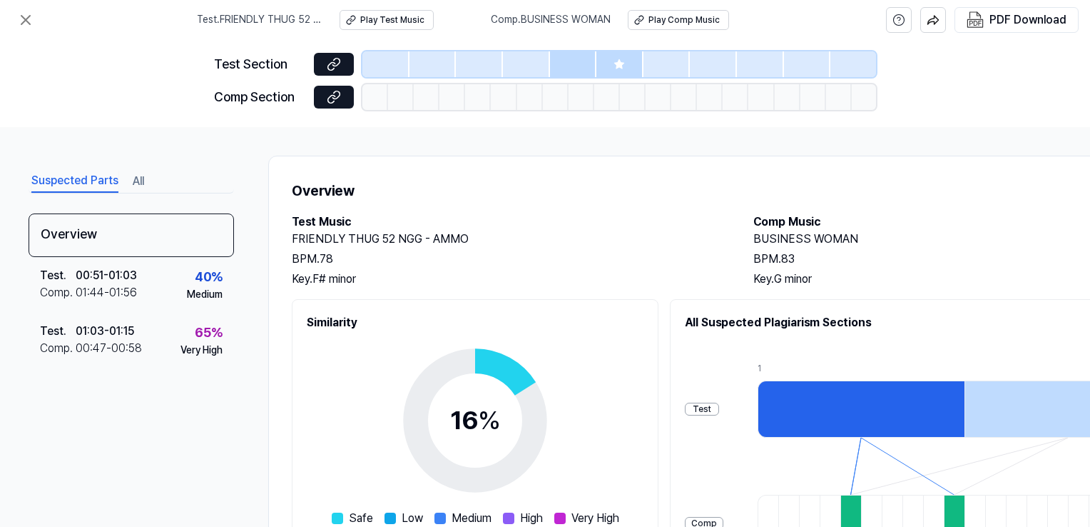
click at [828, 242] on h2 "BUSINESS WOMAN" at bounding box center [970, 238] width 433 height 17
copy h2 "BUSINESS WOMAN"
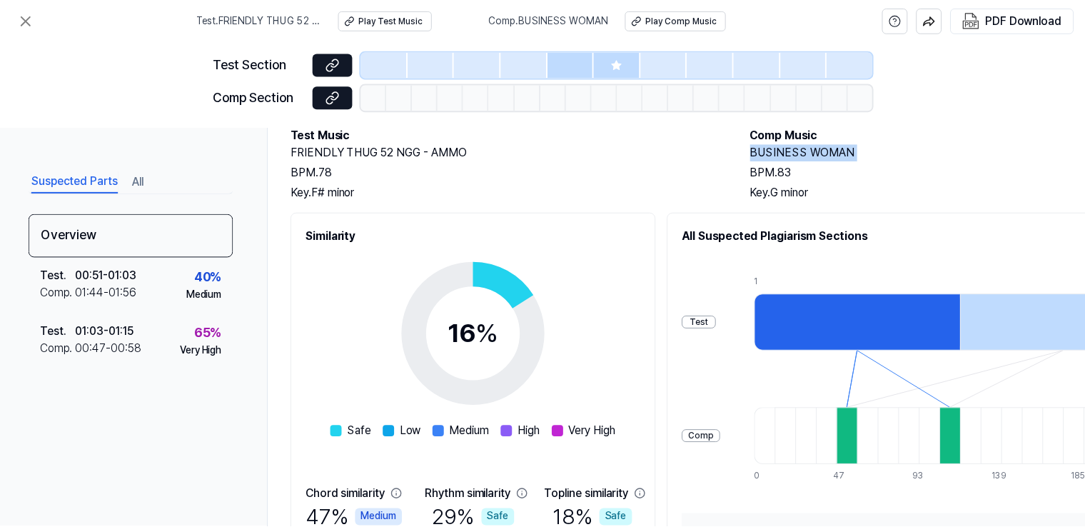
scroll to position [234, 0]
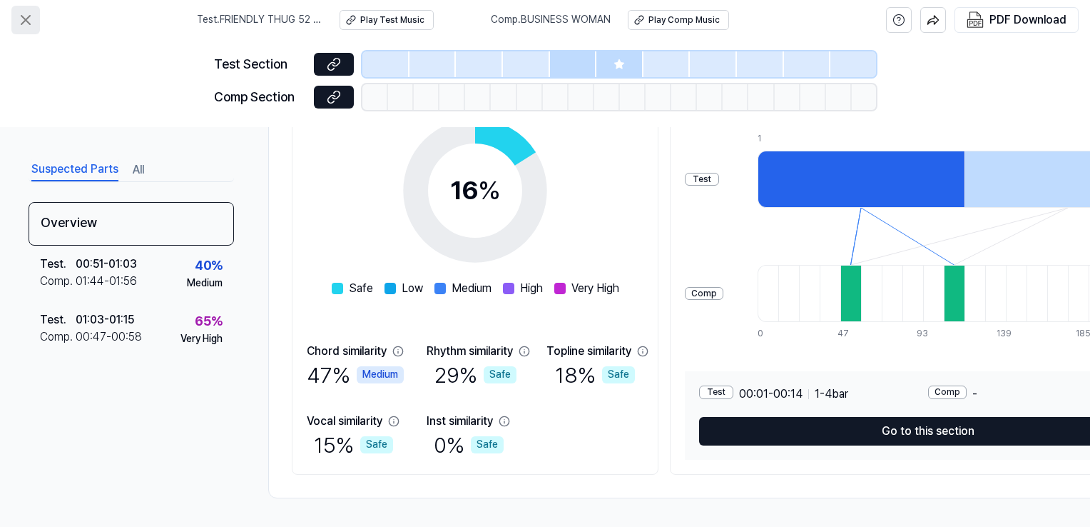
click at [24, 22] on icon at bounding box center [25, 20] width 9 height 9
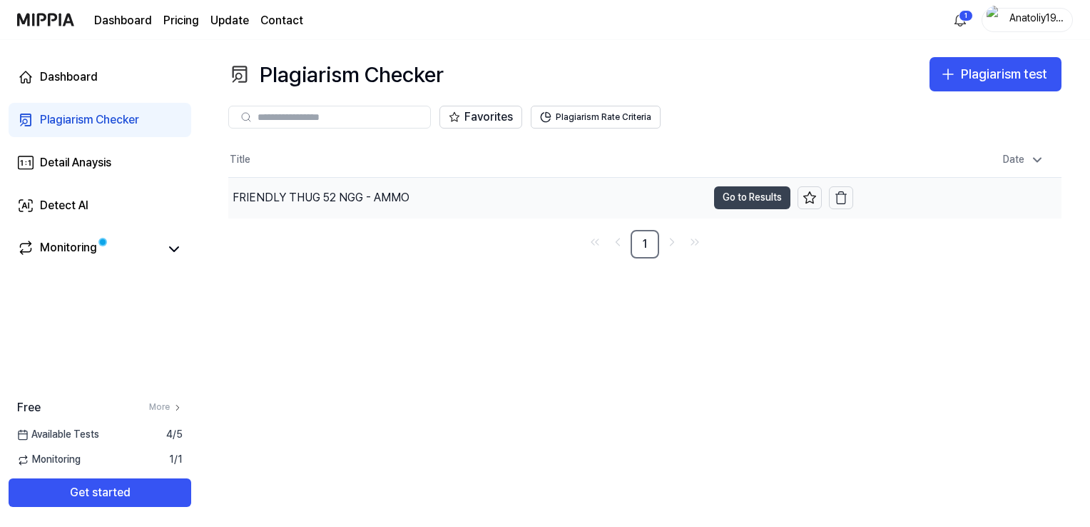
click at [754, 195] on button "Go to Results" at bounding box center [752, 197] width 76 height 23
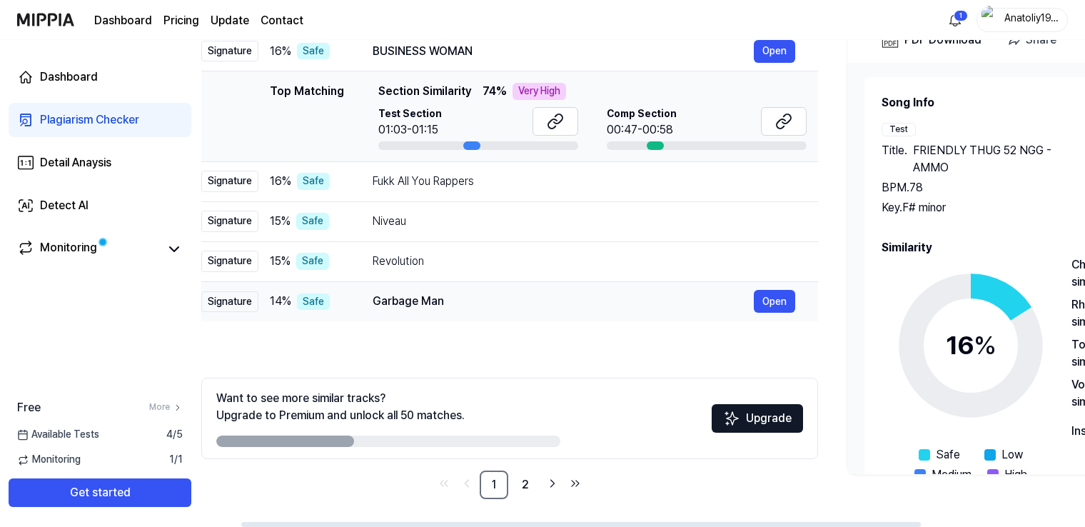
scroll to position [0, 54]
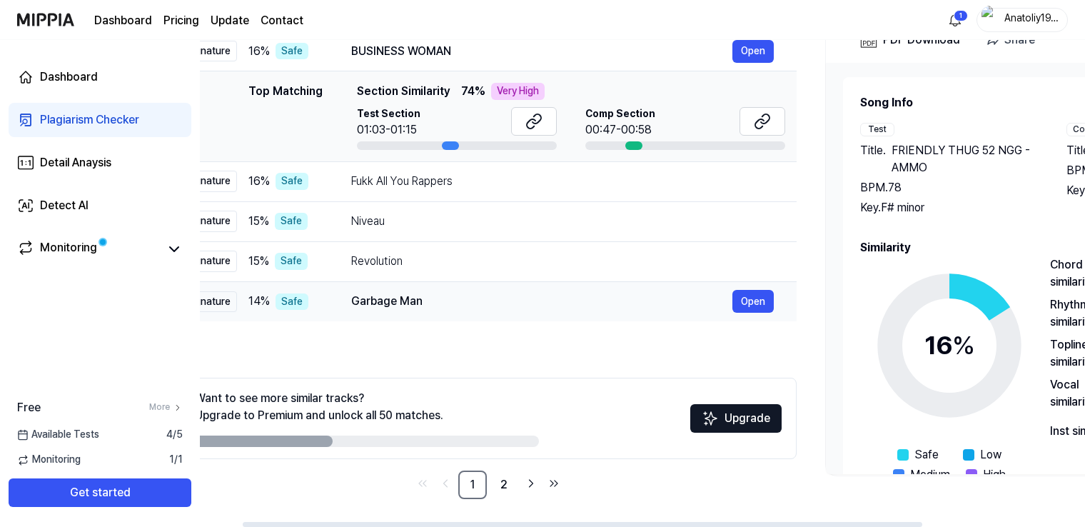
drag, startPoint x: 491, startPoint y: 298, endPoint x: 436, endPoint y: 298, distance: 54.9
click at [436, 298] on div "Garbage Man" at bounding box center [541, 301] width 381 height 17
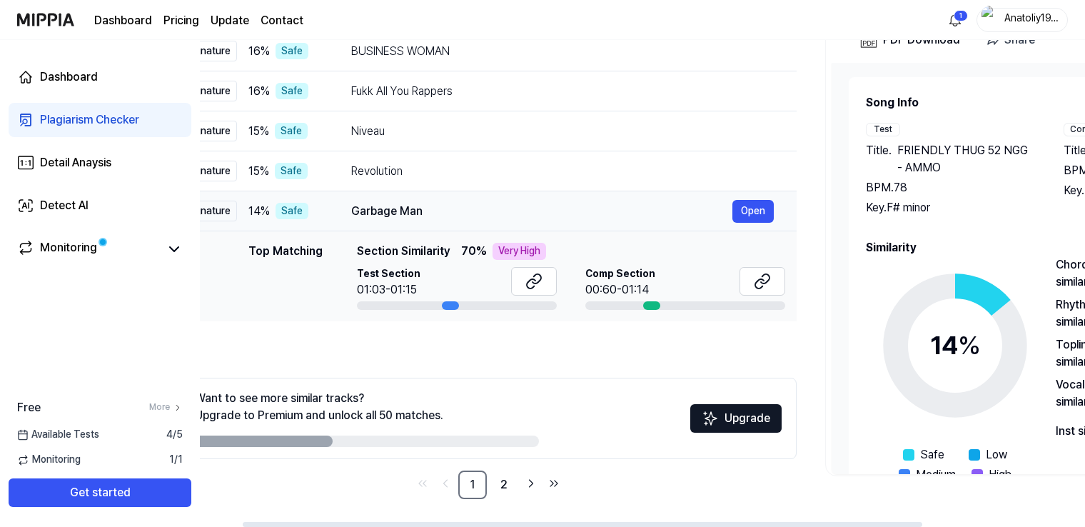
click at [377, 211] on div "Garbage Man" at bounding box center [541, 211] width 381 height 17
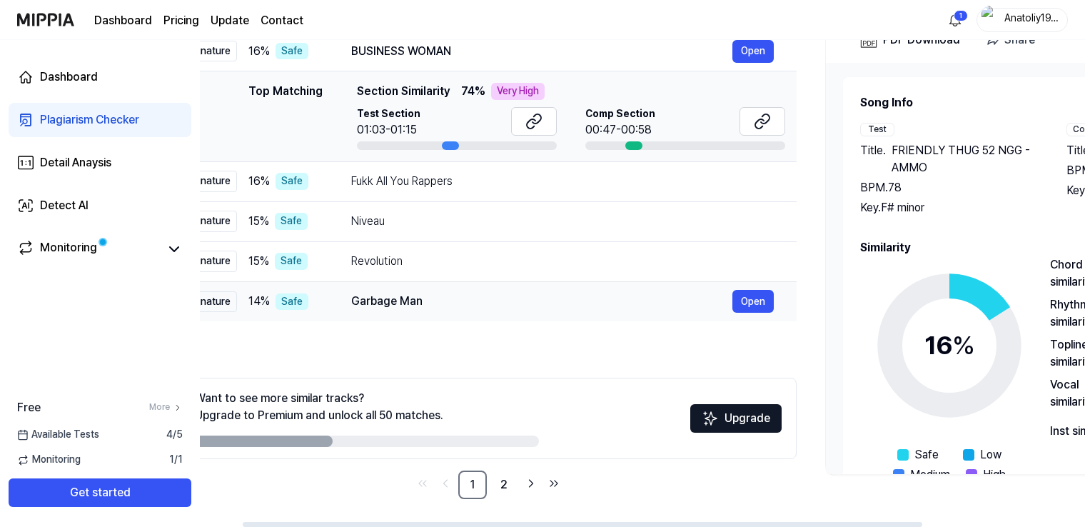
click at [377, 213] on div "Niveau Open" at bounding box center [562, 221] width 422 height 17
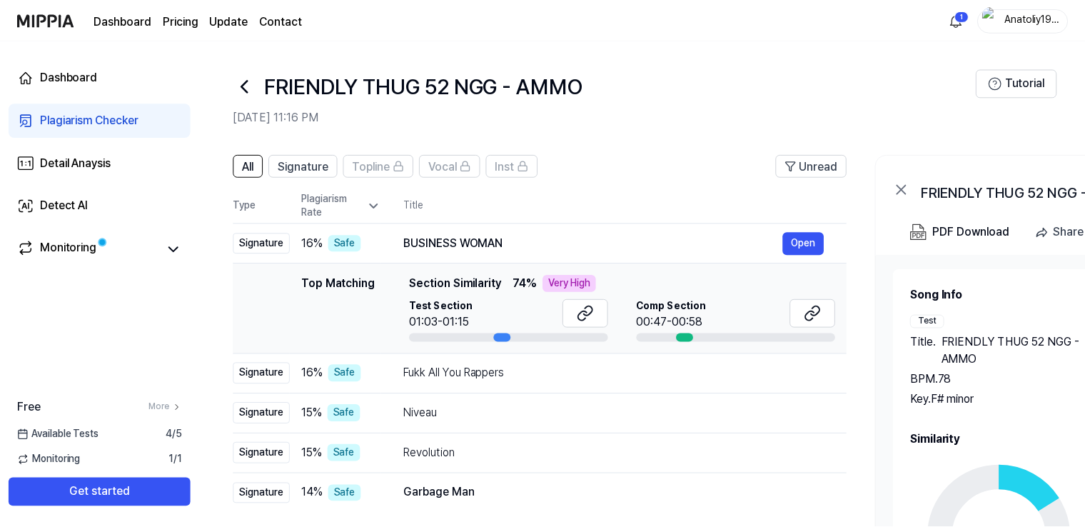
scroll to position [192, 0]
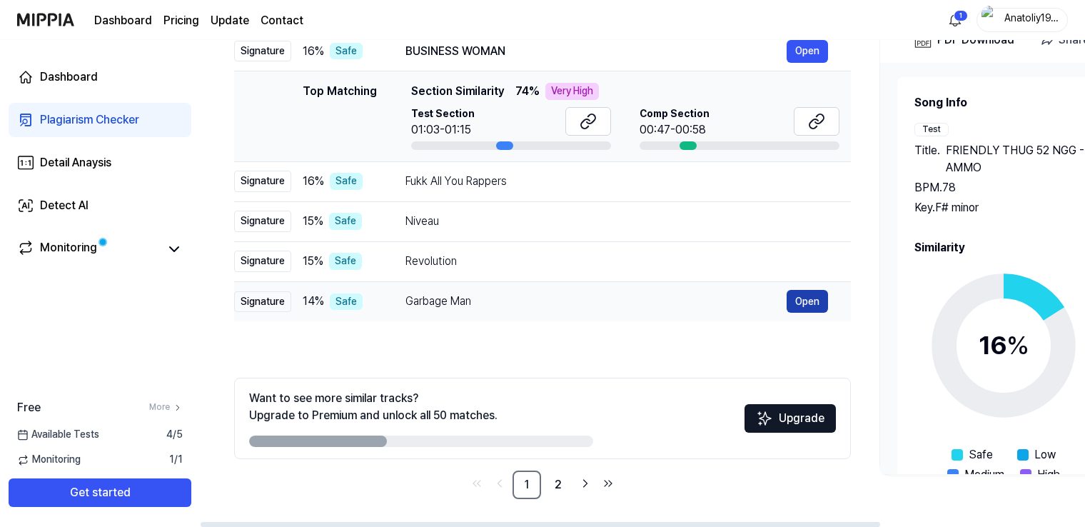
click at [799, 305] on button "Open" at bounding box center [806, 301] width 41 height 23
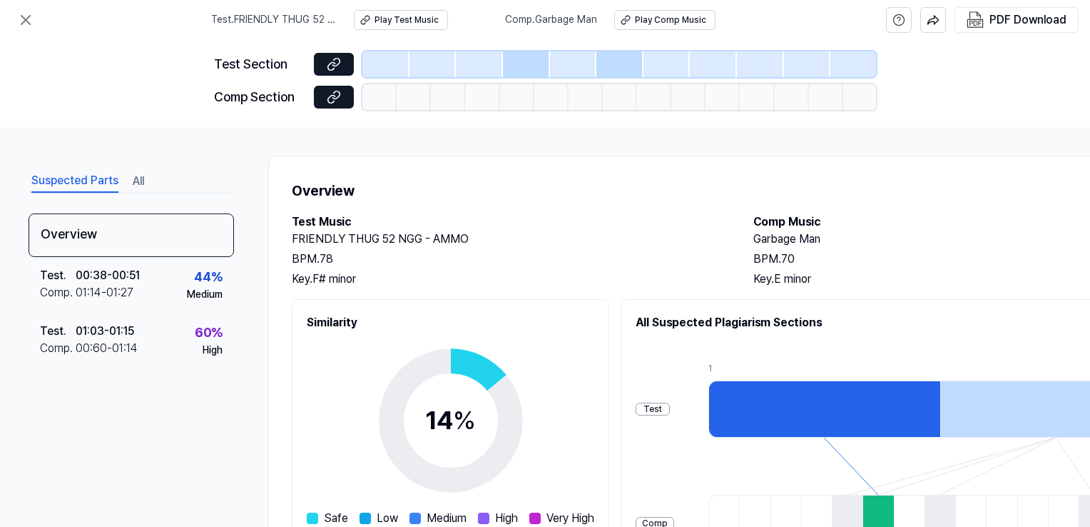
click at [782, 235] on h2 "Garbage Man" at bounding box center [970, 238] width 433 height 17
copy h2 "Garbage Man"
click at [429, 24] on div "Play Test Music" at bounding box center [407, 20] width 64 height 12
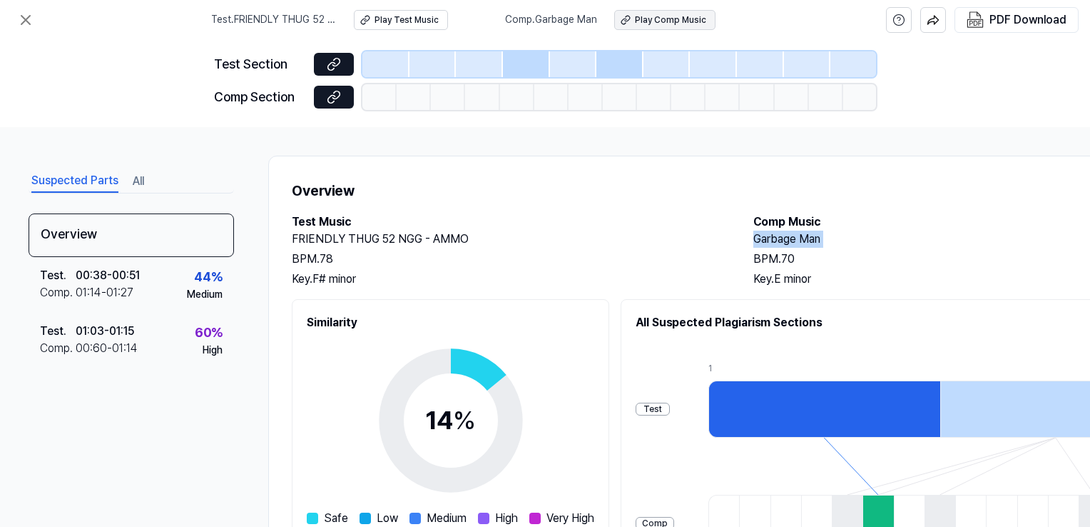
click at [655, 24] on div "Play Comp Music" at bounding box center [670, 20] width 71 height 12
click at [30, 19] on icon at bounding box center [25, 19] width 17 height 17
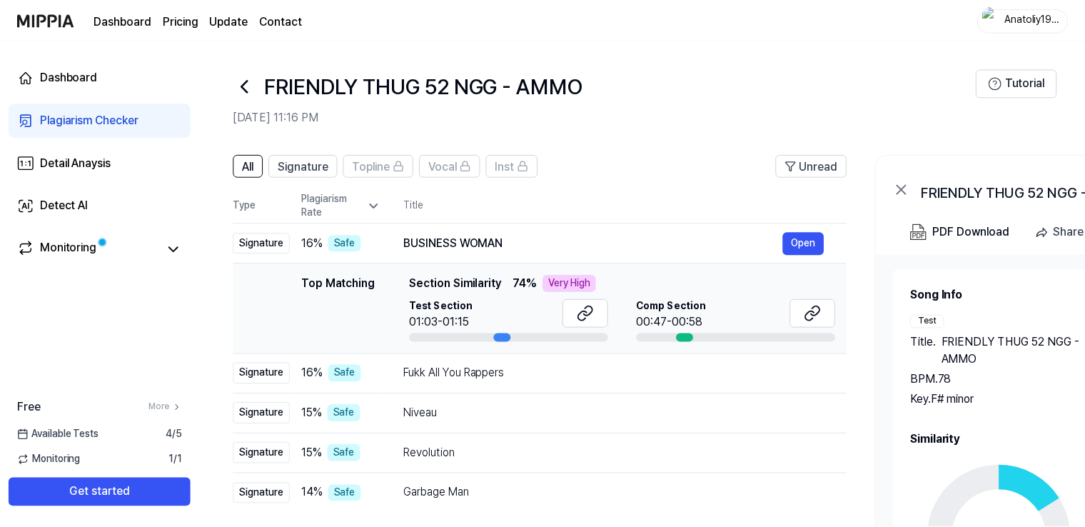
scroll to position [192, 0]
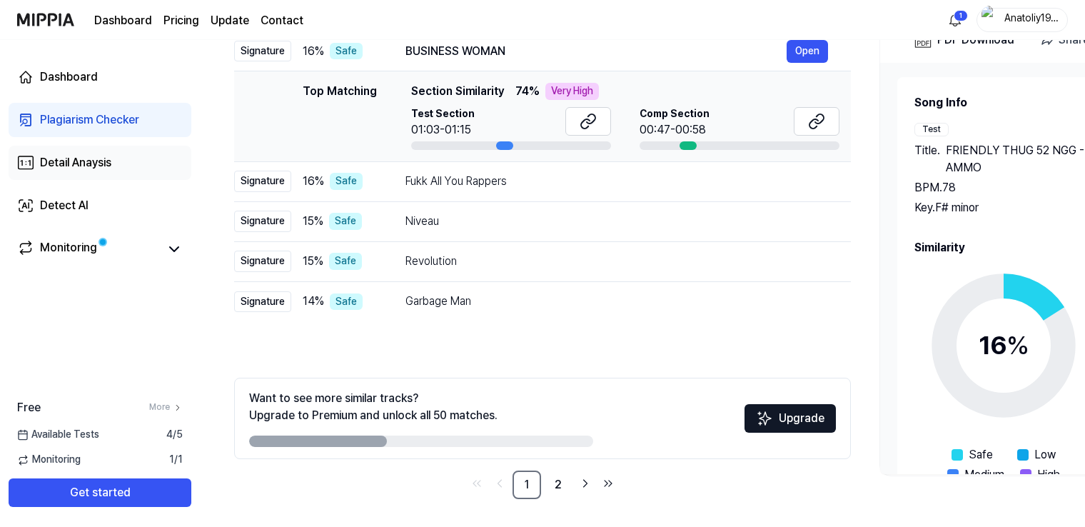
click at [94, 160] on div "Detail Anaysis" at bounding box center [75, 162] width 71 height 17
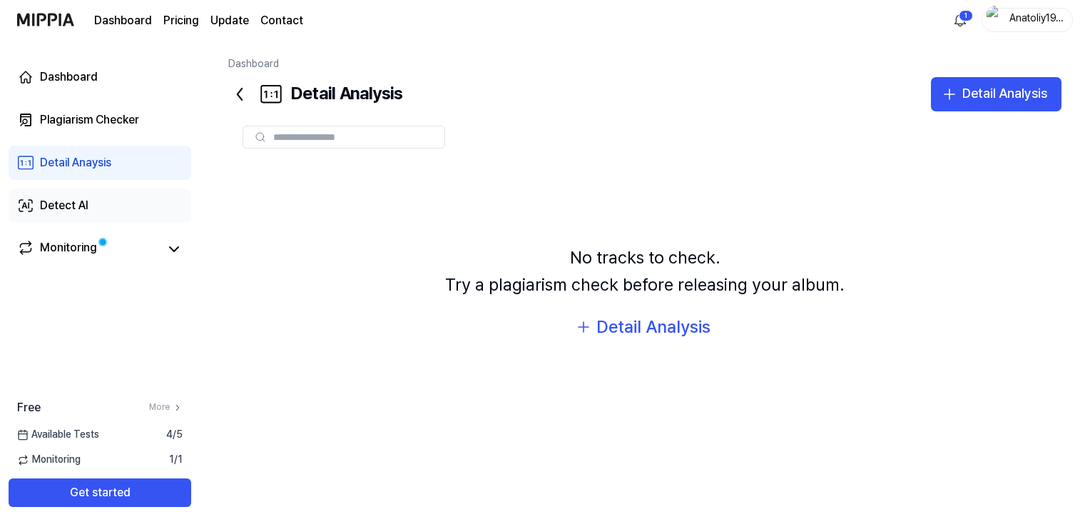
click at [90, 192] on link "Detect AI" at bounding box center [100, 205] width 183 height 34
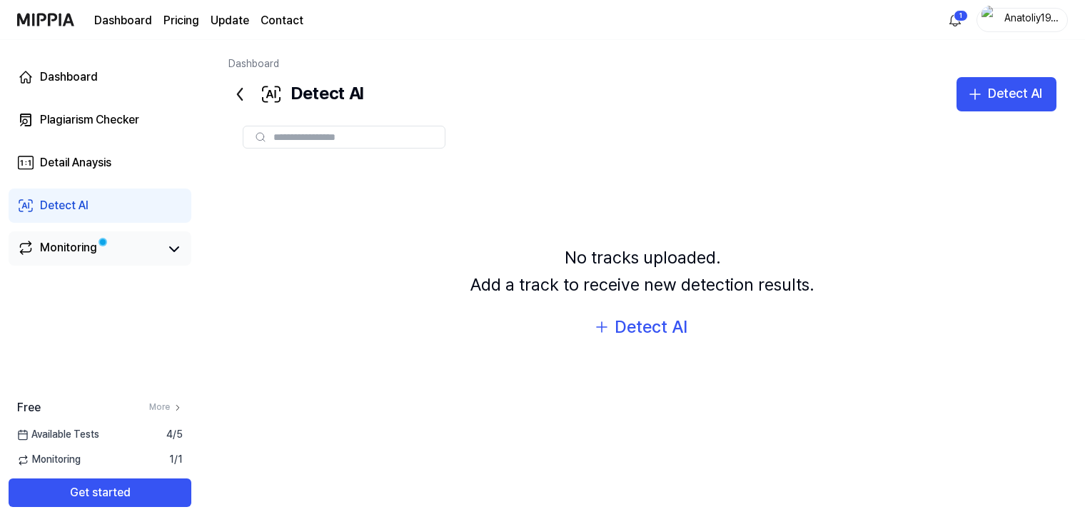
click at [86, 244] on div "Monitoring" at bounding box center [68, 249] width 57 height 20
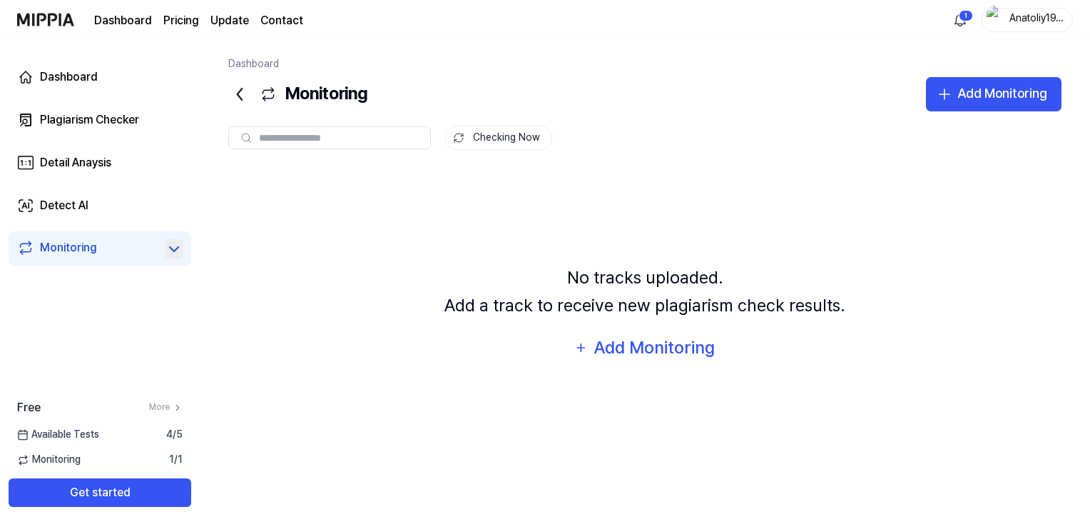
click at [168, 253] on icon at bounding box center [174, 248] width 17 height 17
click at [133, 103] on link "Plagiarism Checker" at bounding box center [100, 120] width 183 height 34
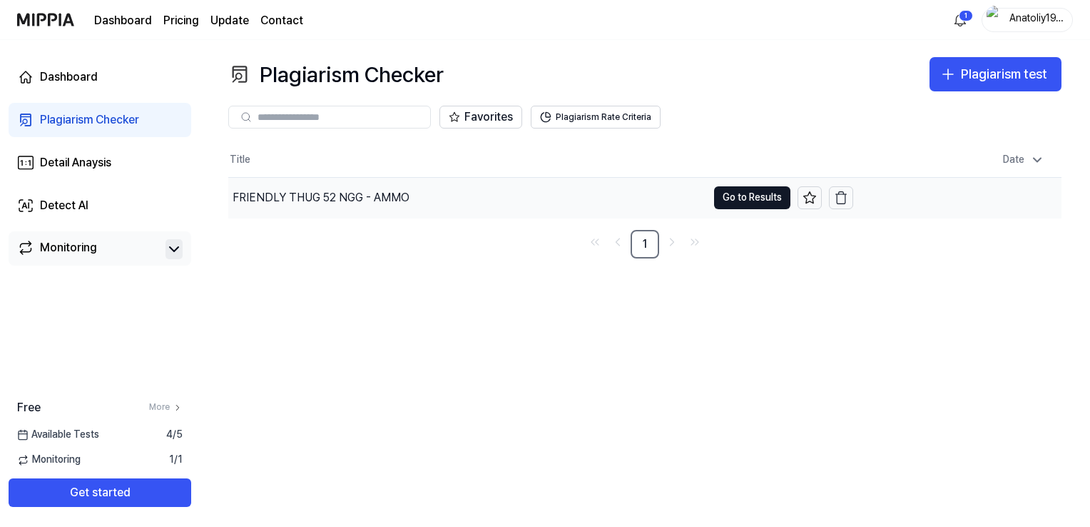
click at [251, 203] on div "FRIENDLY THUG 52 NGG - AMMO" at bounding box center [321, 197] width 177 height 17
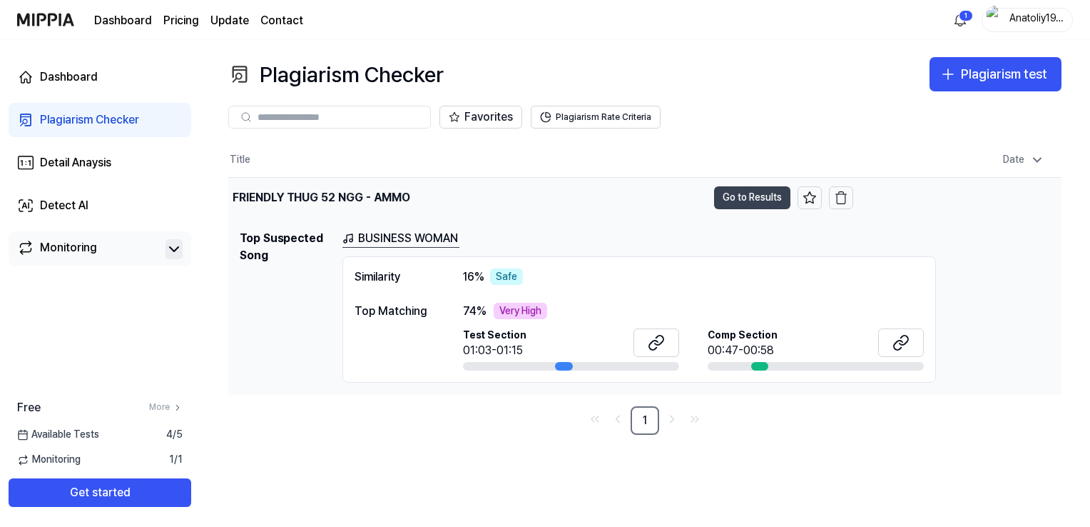
click at [746, 199] on button "Go to Results" at bounding box center [752, 197] width 76 height 23
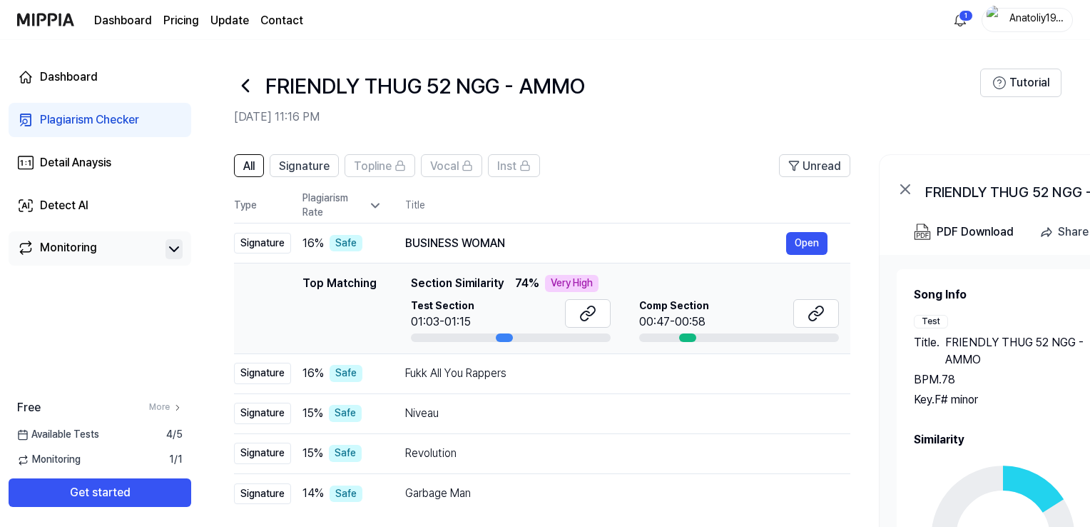
click at [746, 199] on th "Title" at bounding box center [627, 205] width 445 height 34
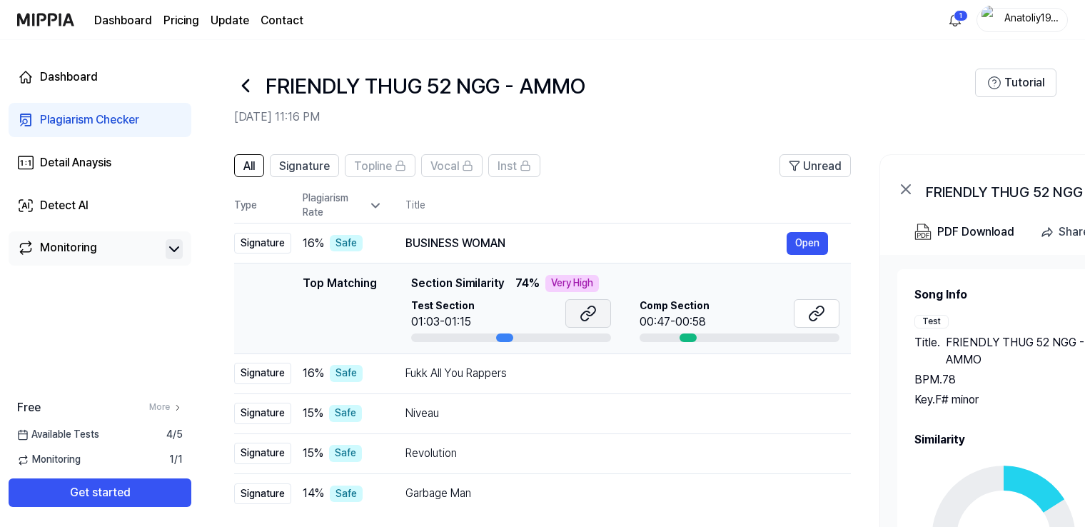
click at [584, 305] on icon at bounding box center [587, 313] width 17 height 17
click at [806, 315] on button at bounding box center [817, 313] width 46 height 29
click at [559, 381] on div "Fukk All You Rappers Open" at bounding box center [616, 373] width 422 height 23
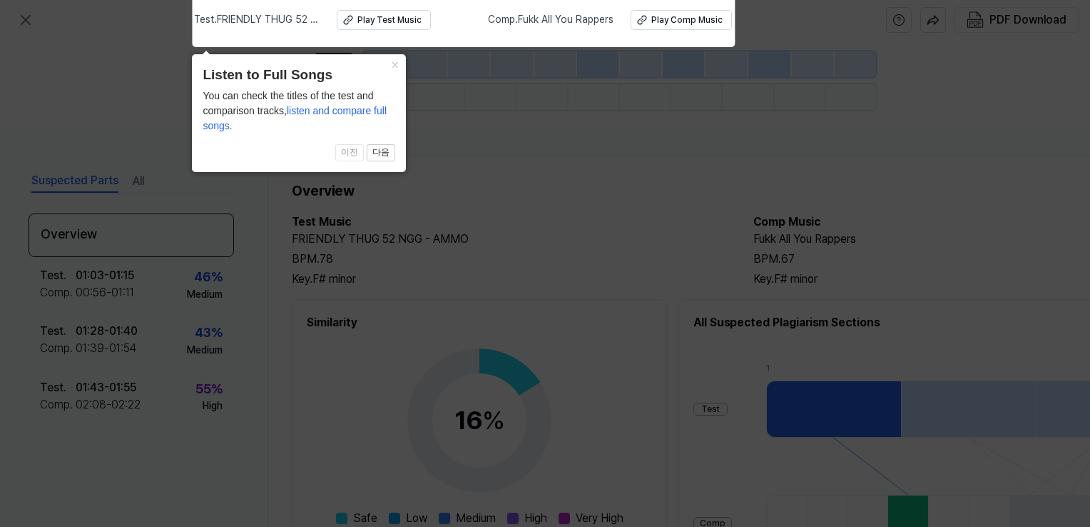
click at [482, 214] on icon at bounding box center [545, 260] width 1090 height 534
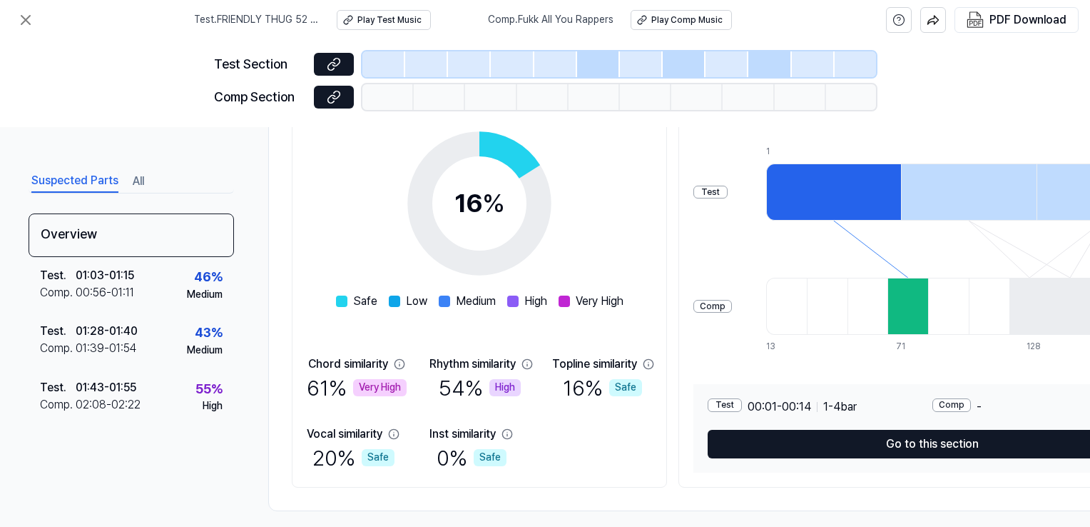
scroll to position [234, 0]
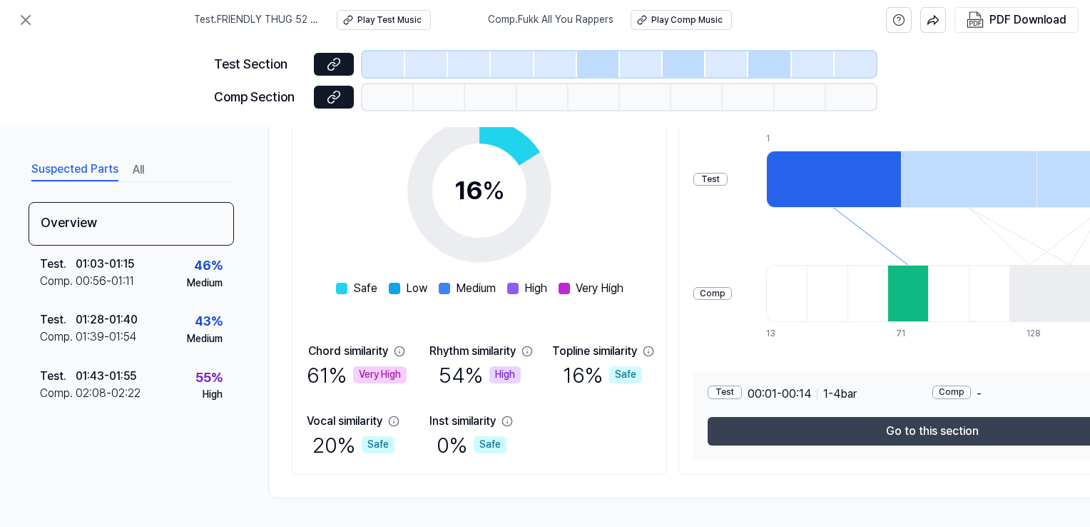
click at [897, 422] on button "Go to this section" at bounding box center [933, 431] width 450 height 29
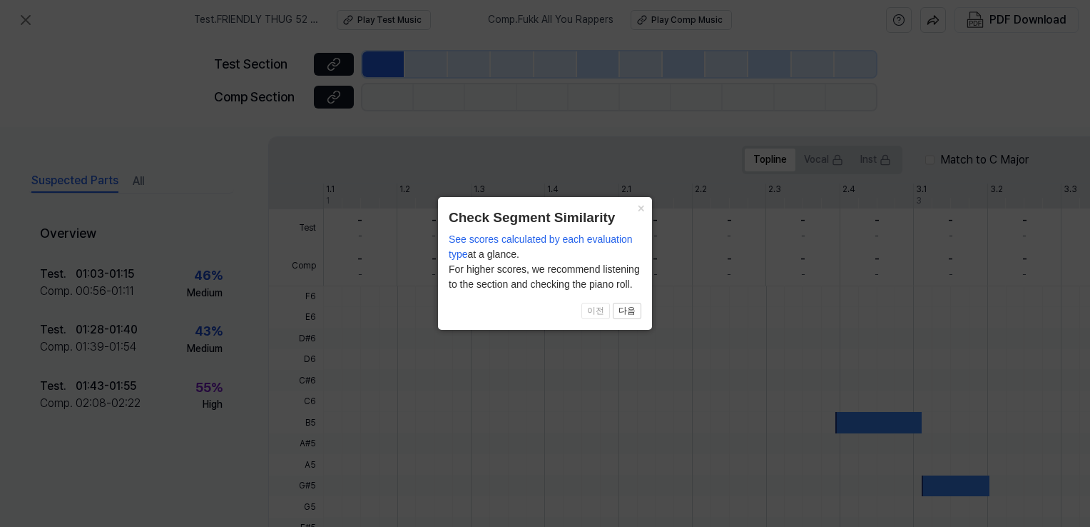
scroll to position [426, 0]
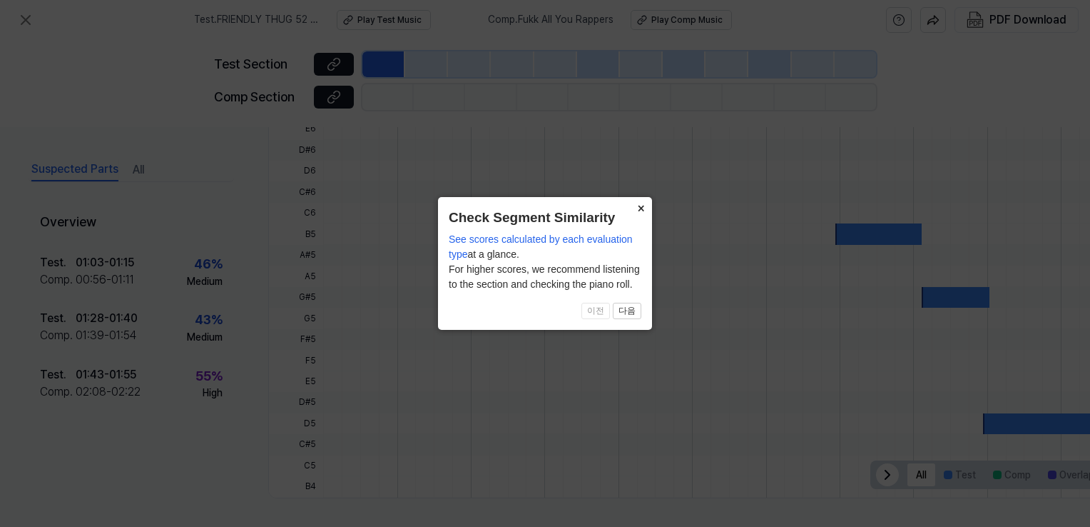
click at [639, 208] on button "×" at bounding box center [640, 207] width 23 height 20
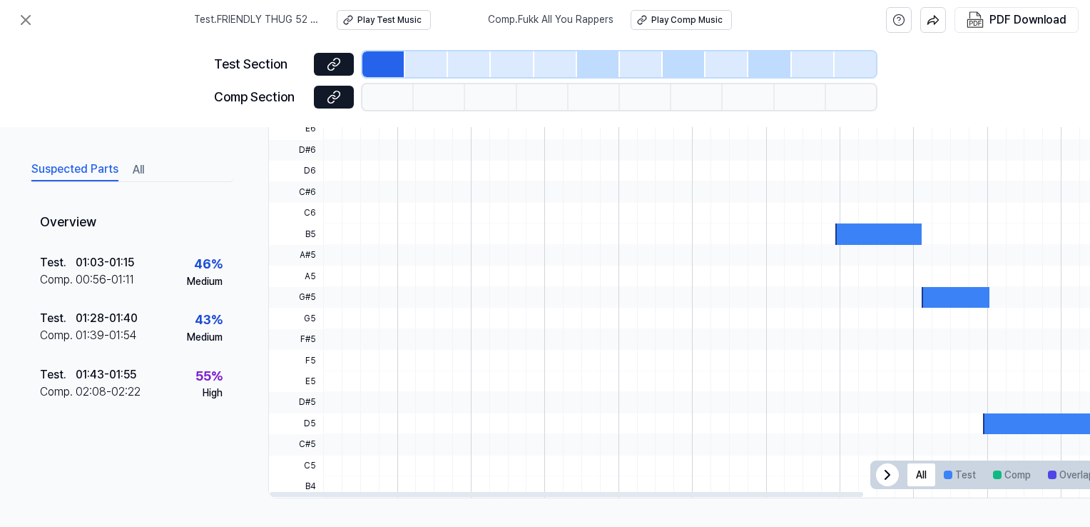
click at [882, 235] on div at bounding box center [879, 233] width 86 height 21
click at [853, 228] on div at bounding box center [879, 233] width 86 height 21
